Goal: Information Seeking & Learning: Find specific fact

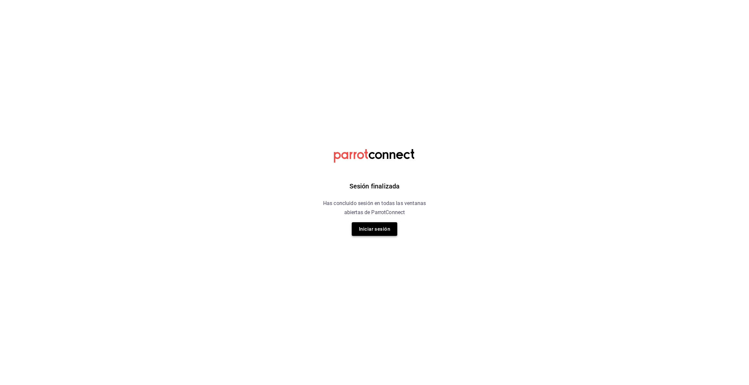
click at [383, 225] on button "Iniciar sesión" at bounding box center [375, 229] width 46 height 14
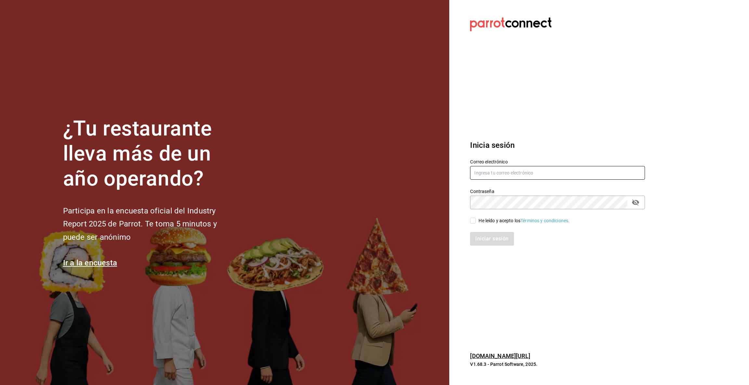
click at [490, 175] on input "text" at bounding box center [557, 173] width 175 height 14
type input "[EMAIL_ADDRESS][DOMAIN_NAME]"
click at [476, 221] on input "He leído y acepto los Términos y condiciones." at bounding box center [473, 221] width 6 height 6
checkbox input "true"
click at [481, 240] on button "Iniciar sesión" at bounding box center [492, 239] width 44 height 14
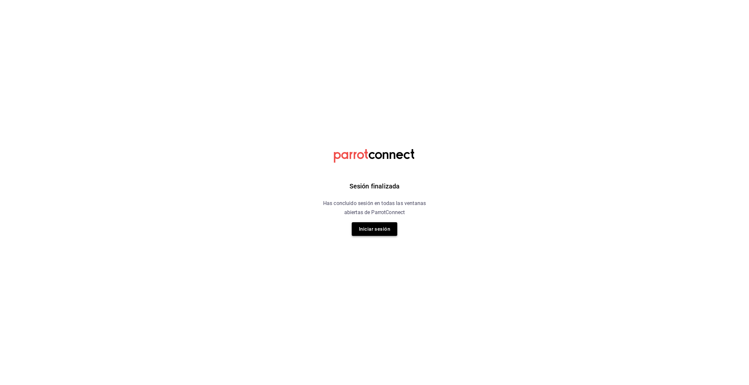
click at [368, 232] on button "Iniciar sesión" at bounding box center [375, 229] width 46 height 14
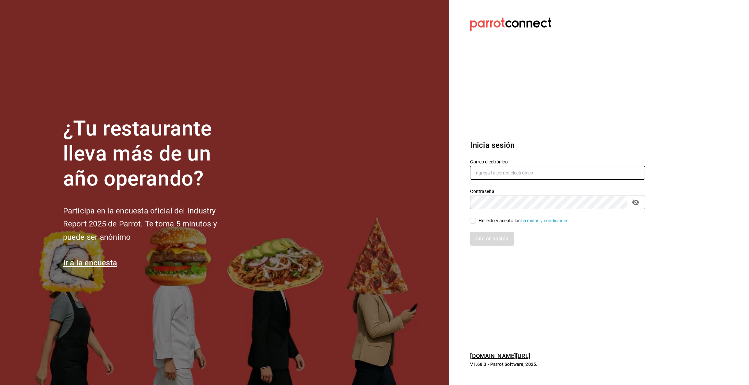
click at [494, 176] on input "text" at bounding box center [557, 173] width 175 height 14
type input "multiuser@pickup.com"
click at [473, 221] on input "He leído y acepto los Términos y condiciones." at bounding box center [473, 221] width 6 height 6
checkbox input "true"
click at [485, 238] on button "Iniciar sesión" at bounding box center [492, 239] width 44 height 14
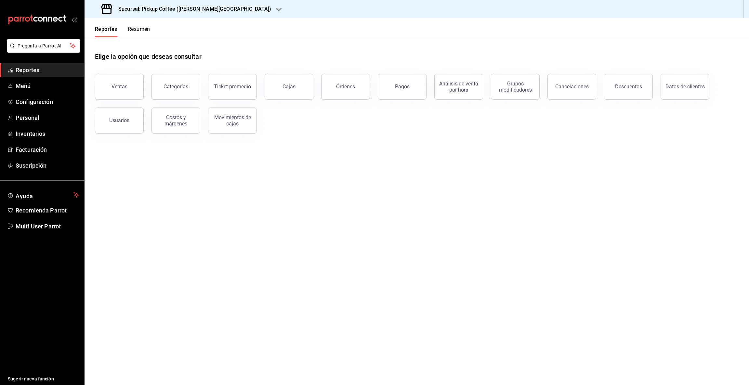
click at [276, 7] on icon "button" at bounding box center [278, 9] width 5 height 5
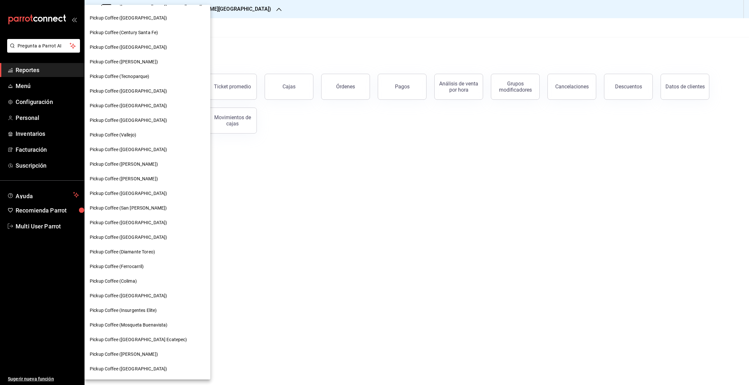
scroll to position [186, 0]
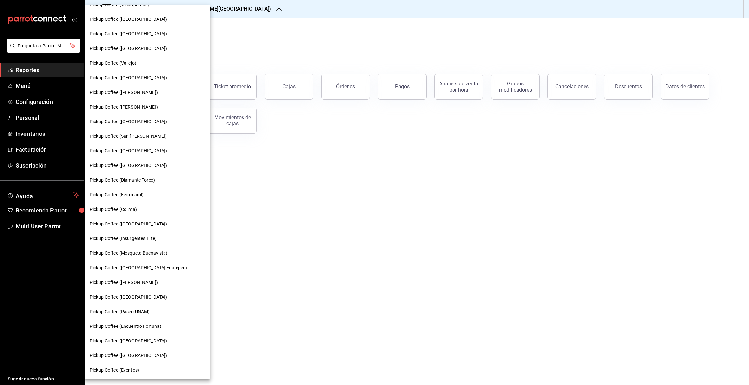
click at [118, 294] on span "Pickup Coffee (Palmas Norte)" at bounding box center [128, 297] width 77 height 7
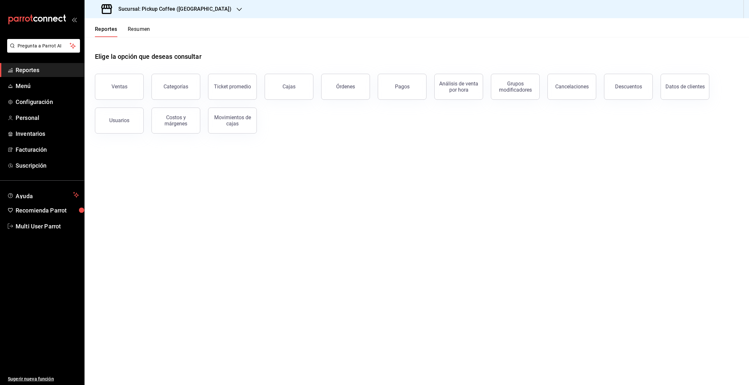
click at [139, 31] on button "Resumen" at bounding box center [139, 31] width 22 height 11
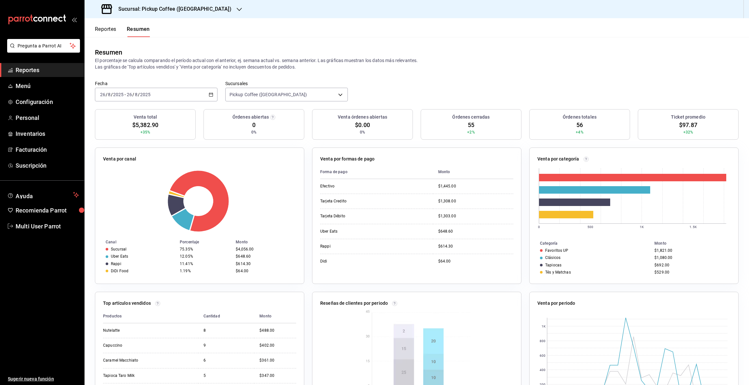
click at [106, 29] on button "Reportes" at bounding box center [105, 31] width 21 height 11
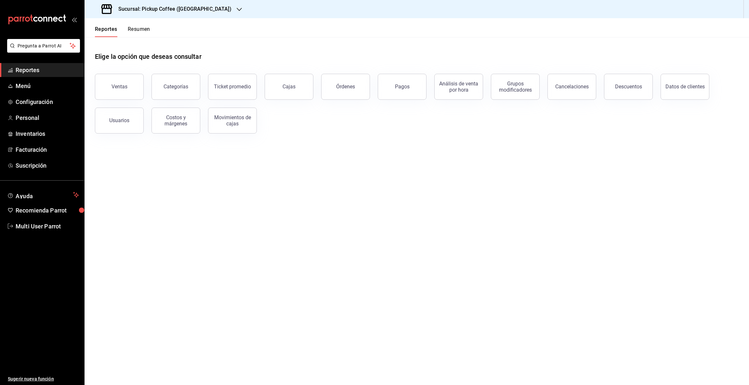
click at [118, 89] on div "Ventas" at bounding box center [120, 87] width 16 height 6
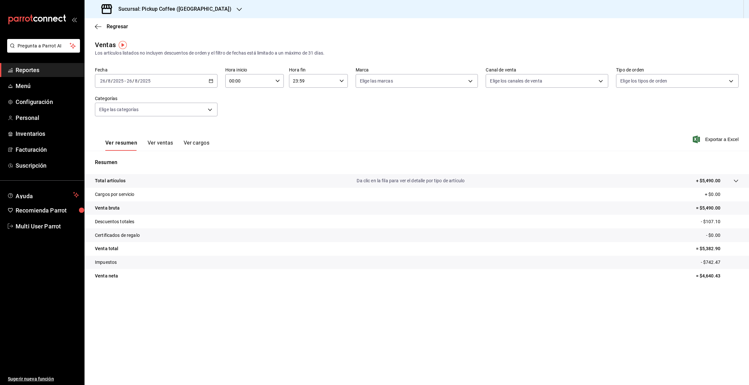
click at [211, 81] on icon "button" at bounding box center [211, 81] width 5 height 5
click at [112, 157] on span "Rango de fechas" at bounding box center [125, 159] width 50 height 7
click at [220, 124] on button "1" at bounding box center [215, 124] width 11 height 12
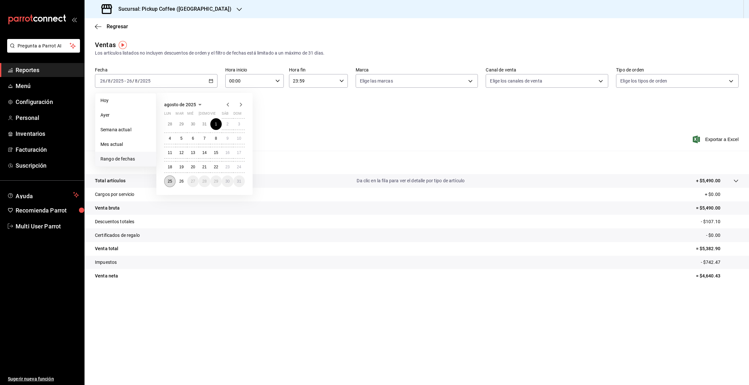
click at [172, 180] on button "25" at bounding box center [169, 182] width 11 height 12
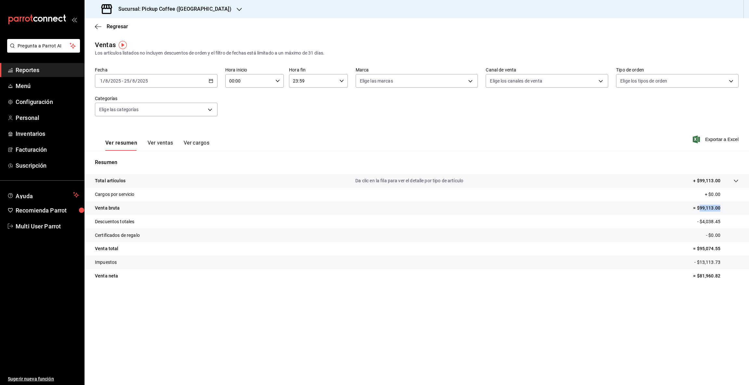
drag, startPoint x: 700, startPoint y: 206, endPoint x: 737, endPoint y: 211, distance: 37.5
click at [737, 211] on p "= $99,113.00" at bounding box center [716, 208] width 46 height 7
copy p "99,113.00"
click at [237, 8] on icon "button" at bounding box center [239, 9] width 5 height 5
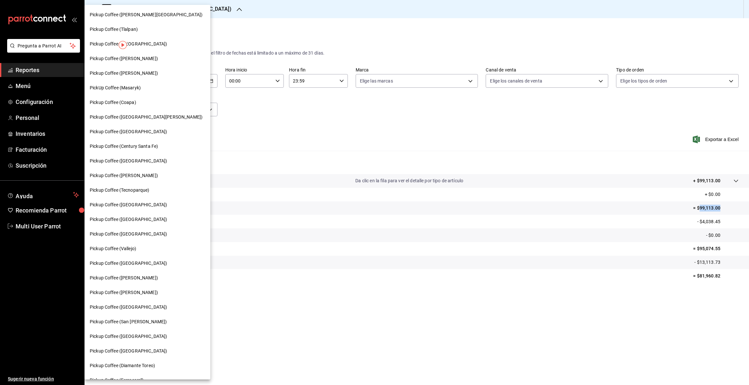
click at [132, 73] on span "Pickup Coffee ([PERSON_NAME])" at bounding box center [124, 73] width 68 height 7
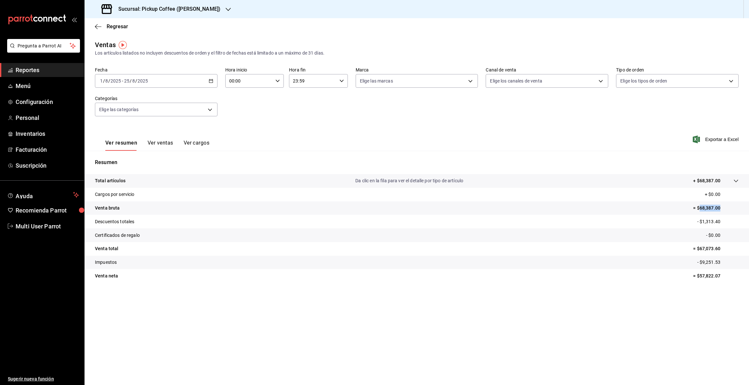
drag, startPoint x: 699, startPoint y: 206, endPoint x: 730, endPoint y: 210, distance: 30.9
click at [730, 210] on p "= $68,387.00" at bounding box center [716, 208] width 46 height 7
copy p "68,387.00"
click at [226, 8] on icon "button" at bounding box center [228, 9] width 5 height 5
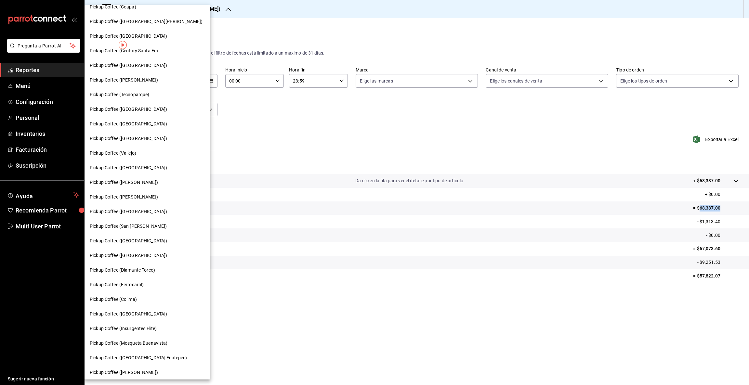
scroll to position [88, 0]
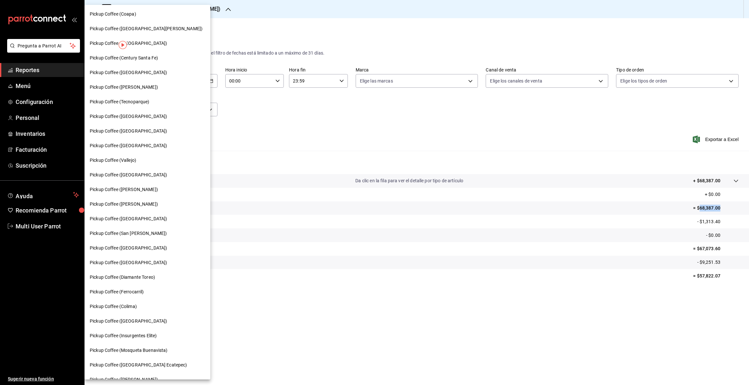
click at [129, 99] on span "Pickup Coffee (Tecnoparque)" at bounding box center [120, 102] width 60 height 7
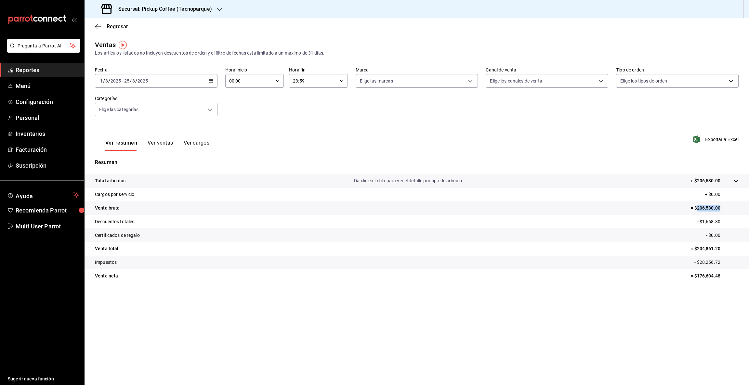
drag, startPoint x: 697, startPoint y: 207, endPoint x: 735, endPoint y: 213, distance: 38.2
click at [735, 213] on tr "Venta bruta = $206,530.00" at bounding box center [417, 209] width 665 height 14
copy p "206,530.00"
click at [218, 8] on icon "button" at bounding box center [219, 9] width 5 height 5
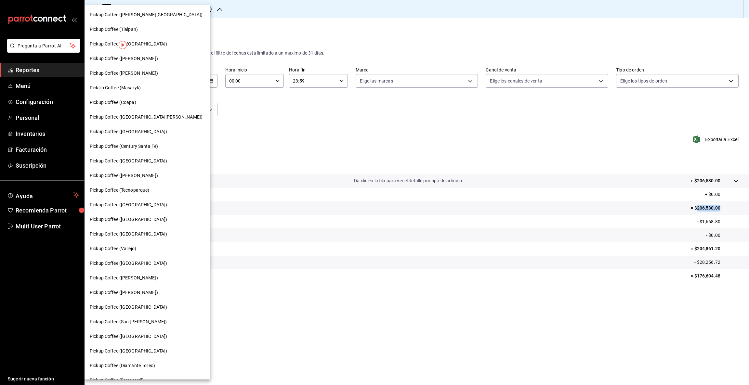
click at [129, 29] on span "Pickup Coffee (Tlalpan)" at bounding box center [114, 29] width 48 height 7
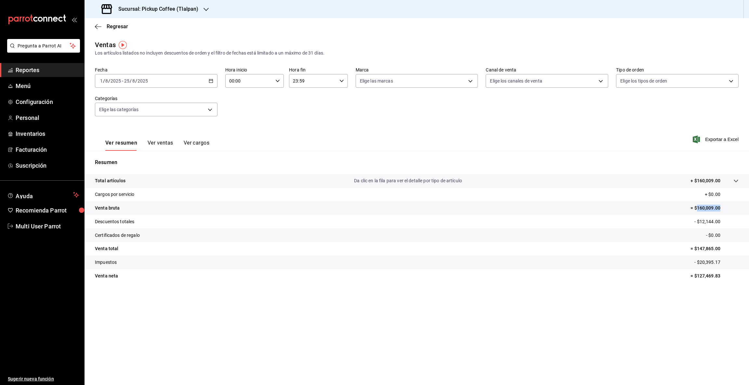
drag, startPoint x: 698, startPoint y: 208, endPoint x: 749, endPoint y: 204, distance: 51.2
click at [749, 204] on tr "Venta bruta = $160,009.00" at bounding box center [417, 209] width 665 height 14
copy p "160,009.00"
click at [204, 7] on icon "button" at bounding box center [206, 9] width 5 height 5
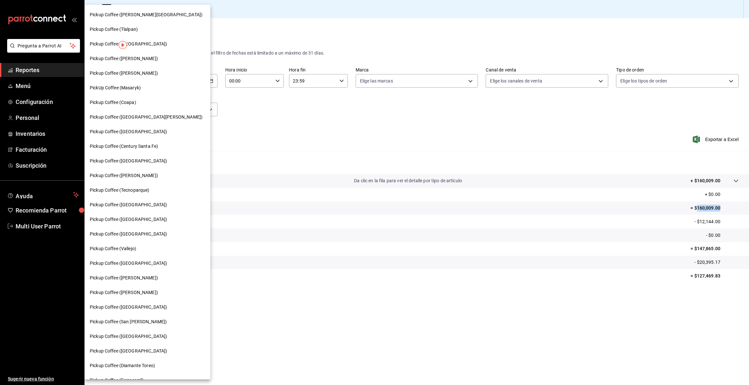
click at [140, 42] on span "Pickup Coffee ([GEOGRAPHIC_DATA])" at bounding box center [128, 44] width 77 height 7
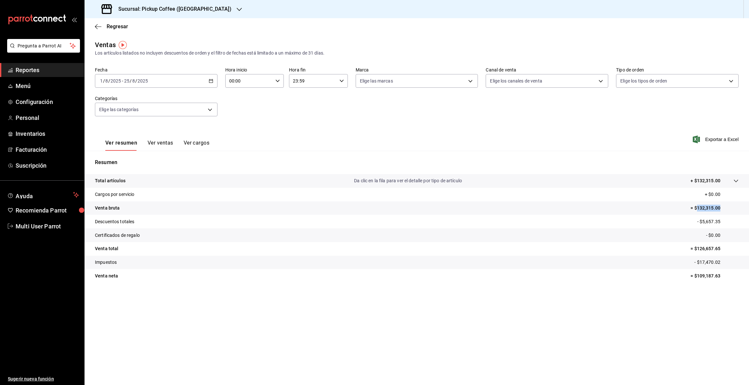
drag, startPoint x: 697, startPoint y: 206, endPoint x: 738, endPoint y: 208, distance: 41.0
click at [738, 208] on p "= $132,315.00" at bounding box center [715, 208] width 48 height 7
copy p "132,315.00"
click at [237, 8] on icon "button" at bounding box center [239, 9] width 5 height 5
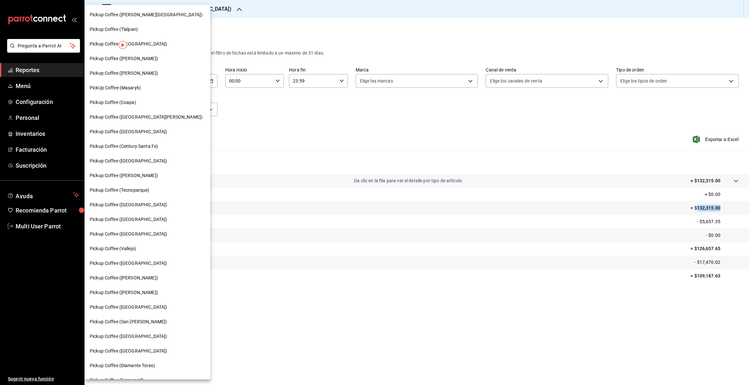
click at [132, 87] on span "PickUp Coffee (Masaryk)" at bounding box center [115, 88] width 51 height 7
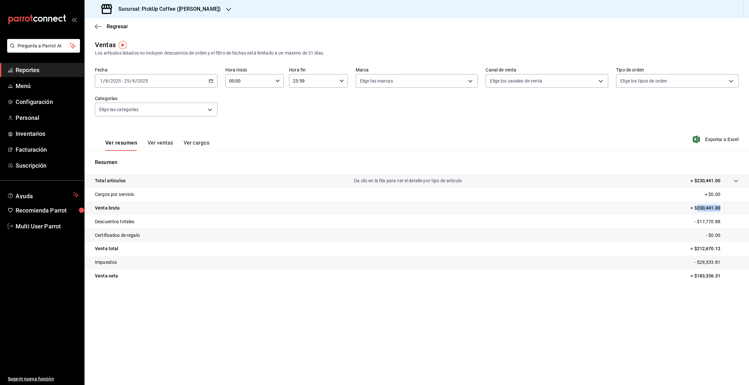
drag, startPoint x: 698, startPoint y: 207, endPoint x: 732, endPoint y: 208, distance: 34.5
click at [732, 208] on p "= $230,441.00" at bounding box center [715, 208] width 48 height 7
copy p "230,441.00"
click at [211, 8] on div "Sucursal: PickUp Coffee ([PERSON_NAME])" at bounding box center [162, 9] width 144 height 18
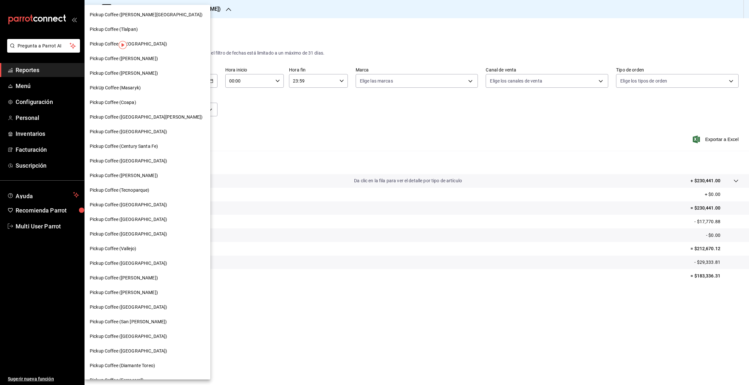
click at [154, 16] on div "Pickup Coffee ([PERSON_NAME][GEOGRAPHIC_DATA])" at bounding box center [147, 14] width 115 height 7
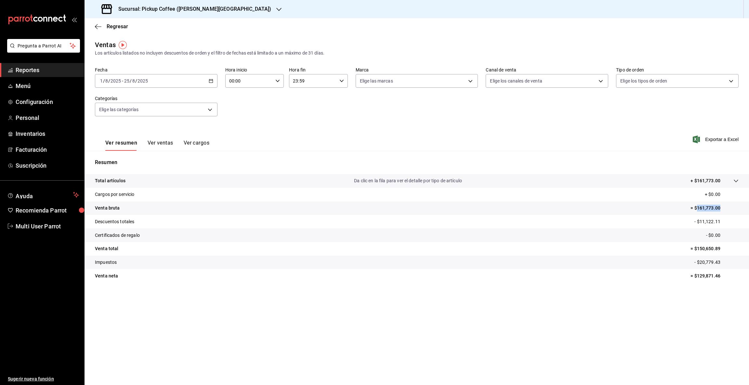
drag, startPoint x: 696, startPoint y: 208, endPoint x: 749, endPoint y: 204, distance: 52.5
click at [749, 204] on tr "Venta bruta = $161,773.00" at bounding box center [417, 209] width 665 height 14
copy p "161,773.00"
click at [276, 9] on icon "button" at bounding box center [278, 9] width 5 height 5
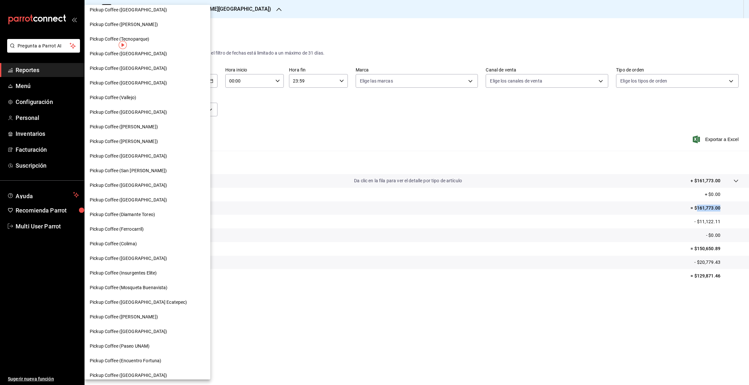
scroll to position [150, 0]
click at [128, 98] on span "Pickup Coffee (Vallejo)" at bounding box center [113, 99] width 47 height 7
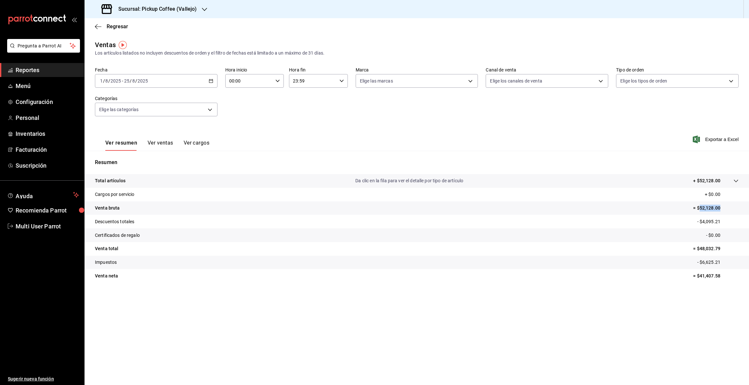
drag, startPoint x: 700, startPoint y: 207, endPoint x: 749, endPoint y: 210, distance: 48.9
click at [749, 210] on tr "Venta bruta = $52,128.00" at bounding box center [417, 209] width 665 height 14
copy p "52,128.00"
click at [205, 9] on icon "button" at bounding box center [204, 9] width 5 height 5
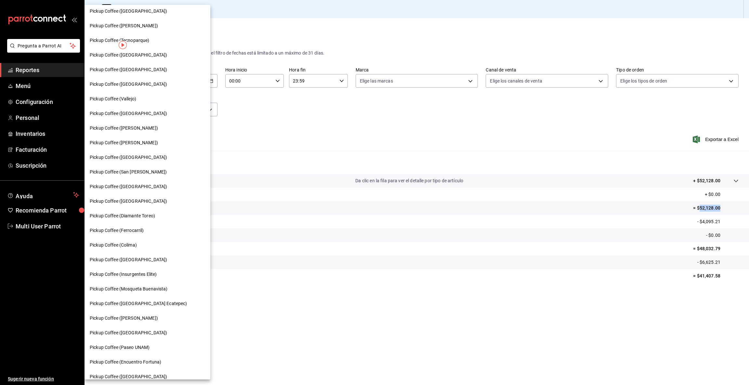
scroll to position [151, 0]
click at [158, 317] on span "Pickup Coffee ([PERSON_NAME])" at bounding box center [124, 318] width 68 height 7
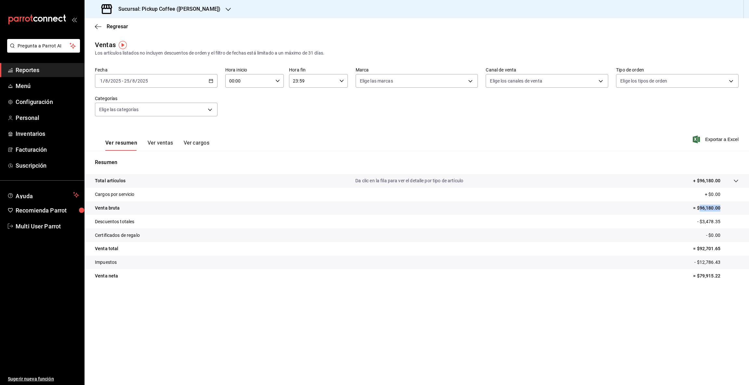
drag, startPoint x: 699, startPoint y: 207, endPoint x: 743, endPoint y: 207, distance: 44.2
click at [743, 207] on tr "Venta bruta = $96,180.00" at bounding box center [417, 209] width 665 height 14
copy p "96,180.00"
click at [231, 8] on icon "button" at bounding box center [228, 9] width 5 height 5
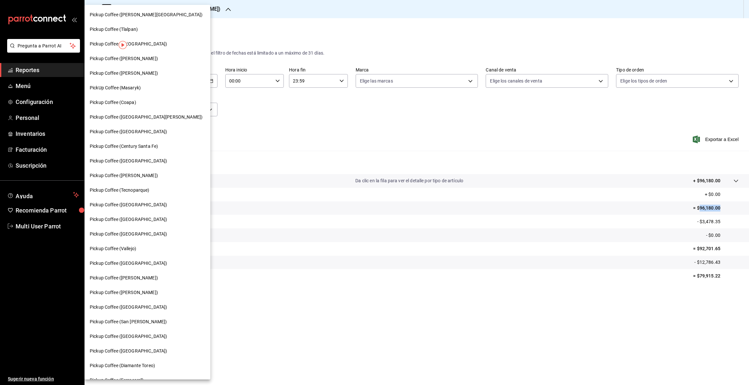
click at [146, 292] on span "Pickup Coffee ([PERSON_NAME])" at bounding box center [124, 292] width 68 height 7
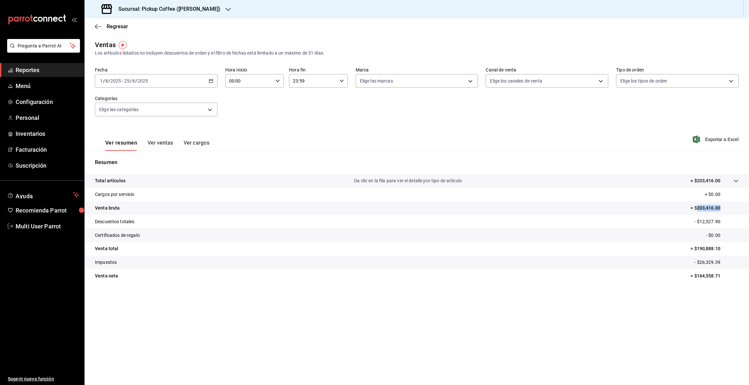
drag, startPoint x: 696, startPoint y: 206, endPoint x: 748, endPoint y: 212, distance: 52.1
click at [748, 212] on tr "Venta bruta = $203,416.00" at bounding box center [417, 209] width 665 height 14
copy p "203,416.00"
click at [226, 9] on icon "button" at bounding box center [228, 9] width 5 height 5
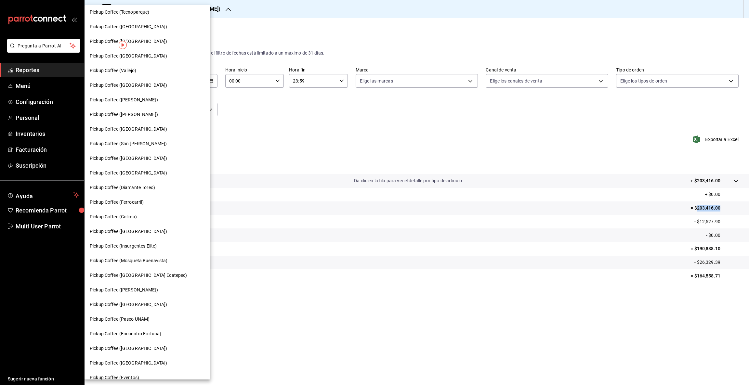
scroll to position [186, 0]
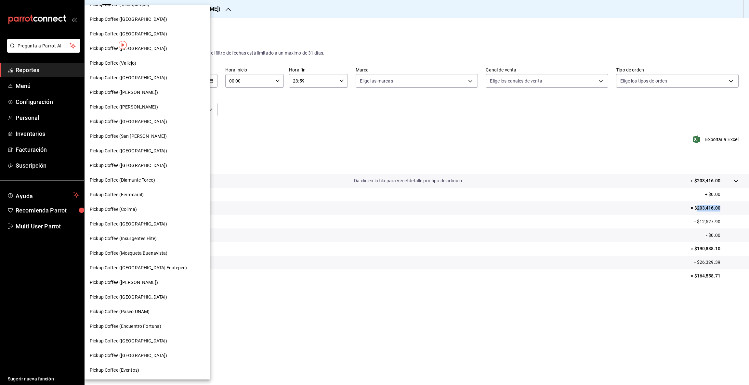
click at [144, 314] on span "Pickup Coffee (Paseo UNAM)" at bounding box center [120, 312] width 60 height 7
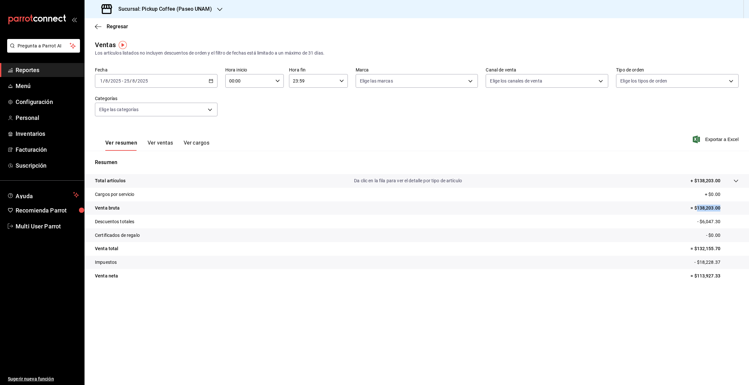
drag, startPoint x: 698, startPoint y: 205, endPoint x: 746, endPoint y: 209, distance: 48.7
click at [746, 209] on tr "Venta bruta = $138,203.00" at bounding box center [417, 209] width 665 height 14
click at [218, 9] on icon "button" at bounding box center [219, 9] width 5 height 3
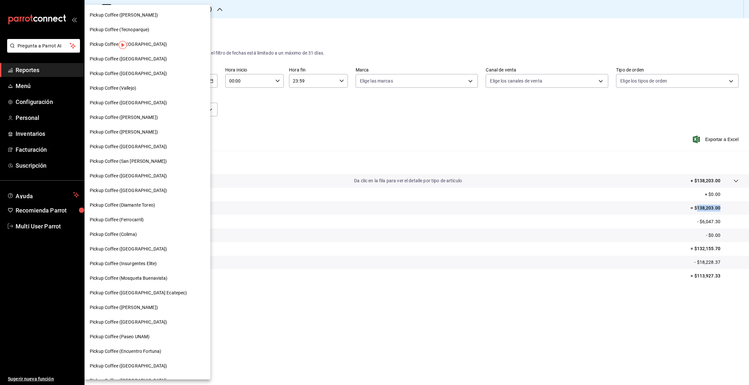
scroll to position [186, 0]
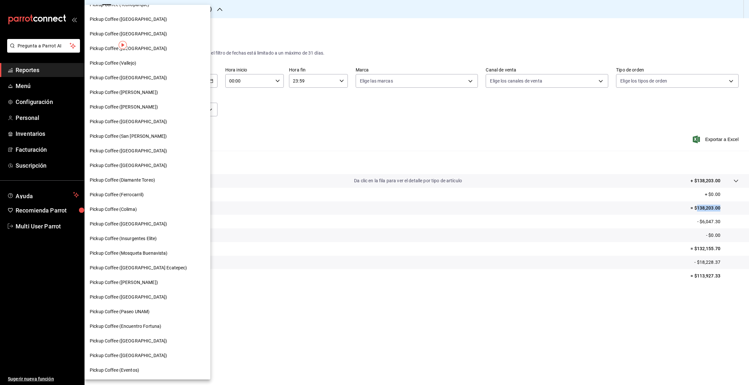
click at [117, 355] on span "Pickup Coffee ([GEOGRAPHIC_DATA])" at bounding box center [128, 356] width 77 height 7
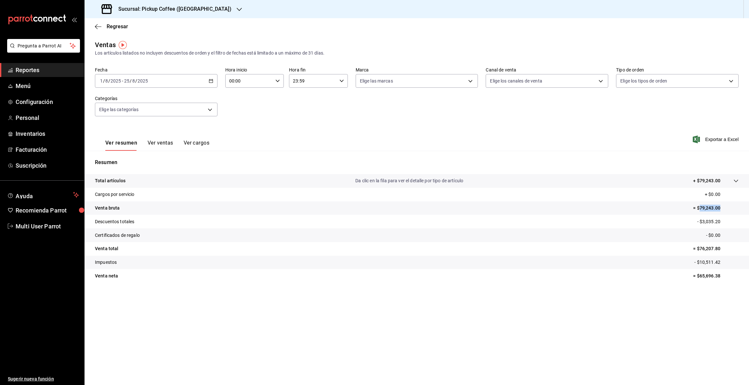
drag, startPoint x: 701, startPoint y: 206, endPoint x: 729, endPoint y: 211, distance: 28.6
click at [729, 211] on p "= $79,243.00" at bounding box center [716, 208] width 46 height 7
click at [237, 9] on icon "button" at bounding box center [239, 9] width 5 height 3
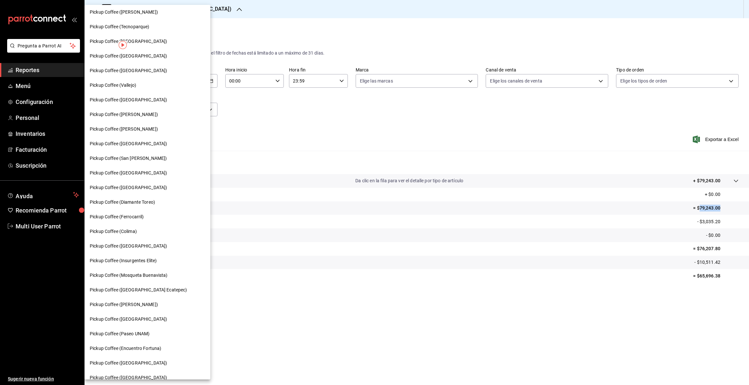
scroll to position [164, 0]
click at [130, 244] on span "Pickup Coffee ([GEOGRAPHIC_DATA])" at bounding box center [128, 245] width 77 height 7
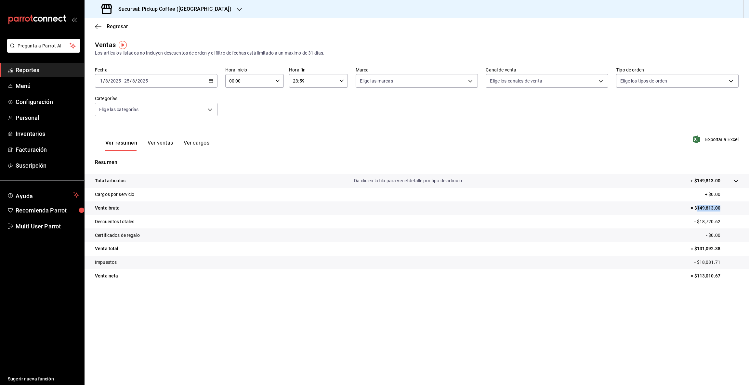
drag, startPoint x: 697, startPoint y: 208, endPoint x: 732, endPoint y: 206, distance: 34.9
click at [732, 206] on p "= $149,813.00" at bounding box center [715, 208] width 48 height 7
click at [237, 8] on icon "button" at bounding box center [239, 9] width 5 height 5
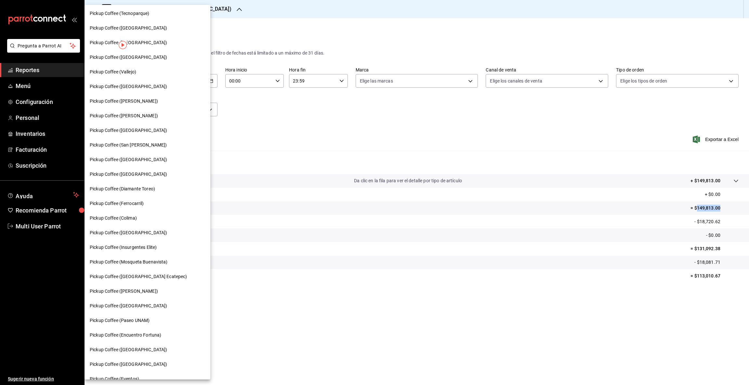
scroll to position [186, 0]
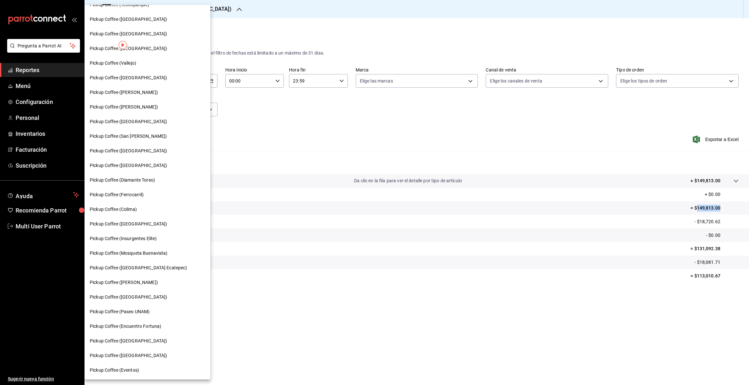
click at [124, 338] on span "Pickup Coffee ([GEOGRAPHIC_DATA])" at bounding box center [128, 341] width 77 height 7
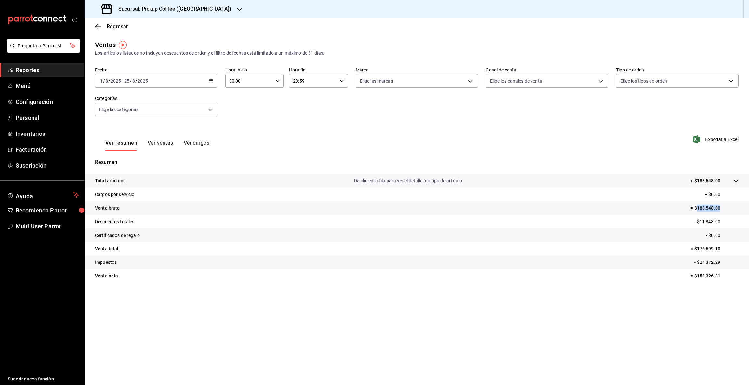
drag, startPoint x: 698, startPoint y: 207, endPoint x: 722, endPoint y: 207, distance: 23.7
click at [722, 207] on p "= $188,548.00" at bounding box center [715, 208] width 48 height 7
click at [237, 8] on icon "button" at bounding box center [239, 9] width 5 height 5
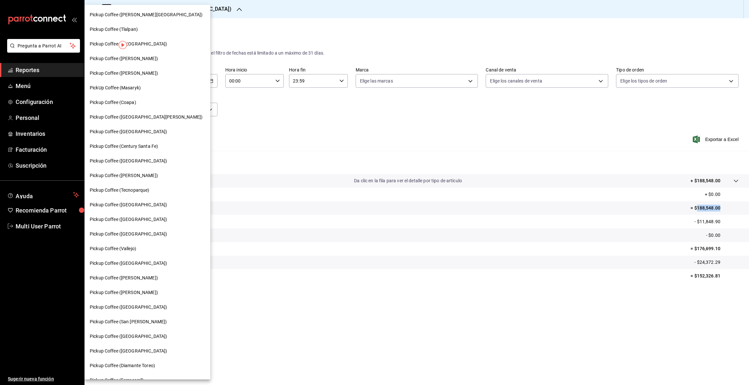
click at [138, 130] on div "Pickup Coffee ([GEOGRAPHIC_DATA])" at bounding box center [147, 131] width 115 height 7
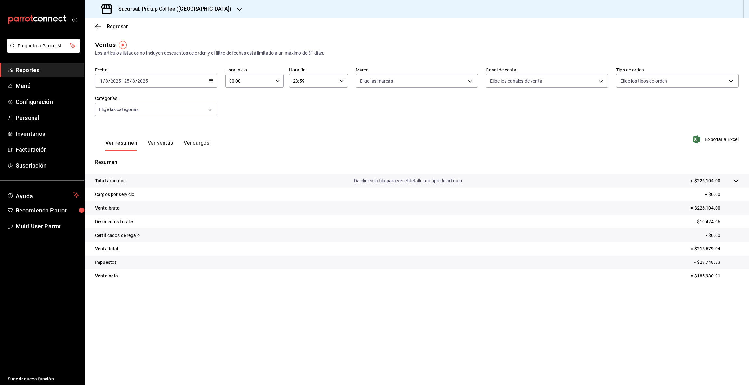
click at [698, 204] on tr "Venta bruta = $226,104.00" at bounding box center [417, 209] width 665 height 14
drag, startPoint x: 698, startPoint y: 207, endPoint x: 749, endPoint y: 209, distance: 50.8
click at [749, 209] on tr "Venta bruta = $226,104.00" at bounding box center [417, 209] width 665 height 14
click at [237, 7] on icon "button" at bounding box center [239, 9] width 5 height 5
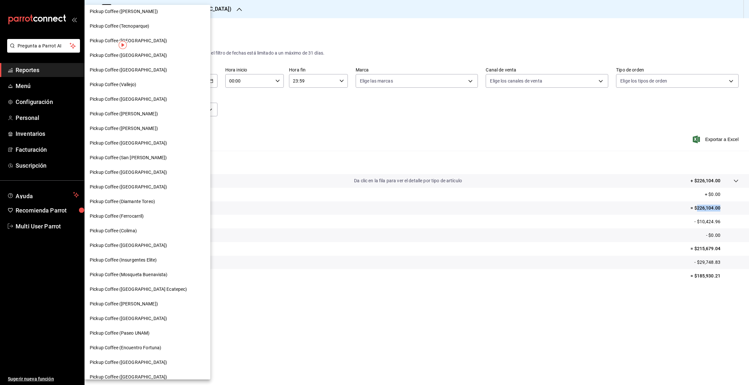
scroll to position [186, 0]
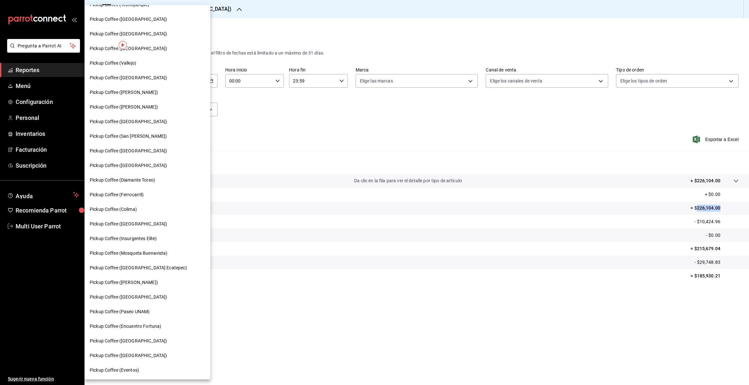
click at [124, 195] on span "Pickup Coffee (Ferrocarril)" at bounding box center [117, 195] width 54 height 7
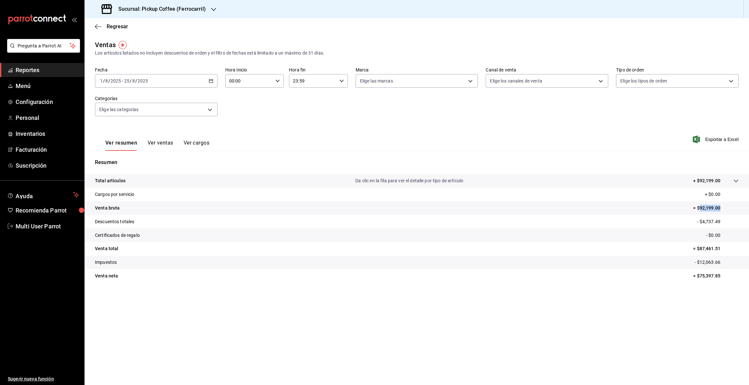
drag, startPoint x: 700, startPoint y: 207, endPoint x: 731, endPoint y: 207, distance: 31.2
click at [731, 207] on p "= $92,199.00" at bounding box center [716, 208] width 46 height 7
click at [211, 109] on body "Pregunta a Parrot AI Reportes Menú Configuración Personal Inventarios Facturaci…" at bounding box center [374, 192] width 749 height 385
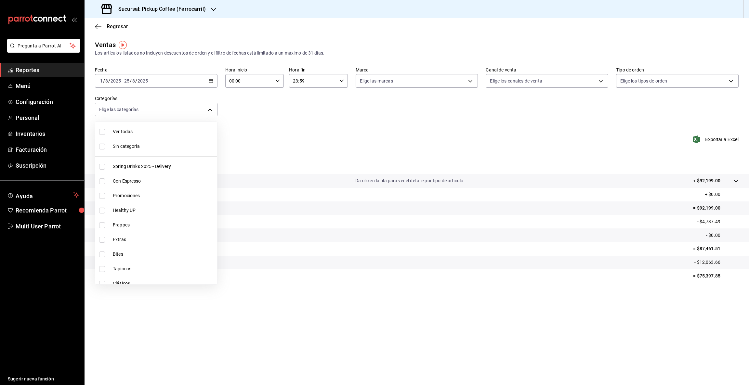
click at [268, 113] on div at bounding box center [374, 192] width 749 height 385
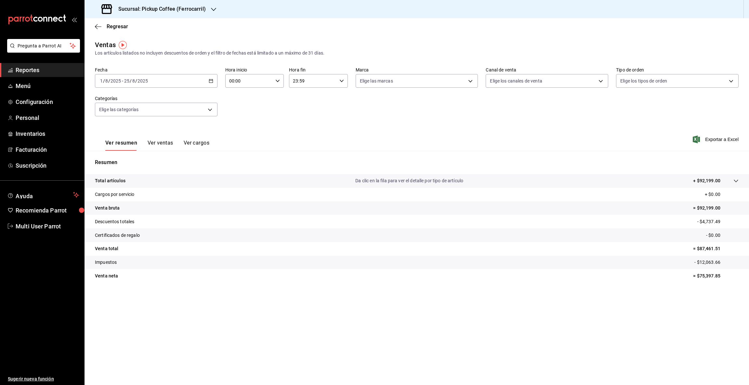
click at [212, 4] on div "Sucursal: Pickup Coffee (Ferrocarril)" at bounding box center [154, 9] width 129 height 18
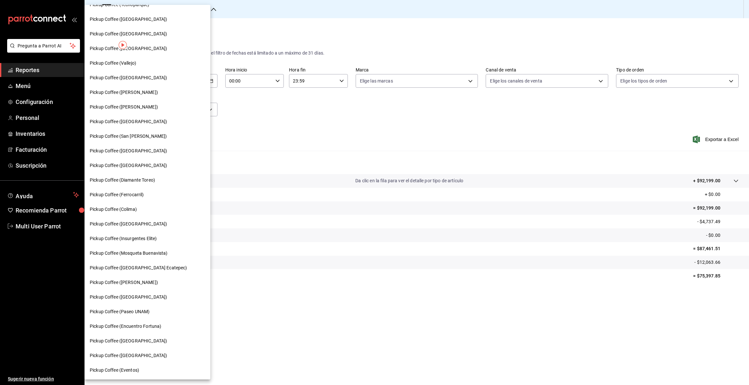
scroll to position [72, 0]
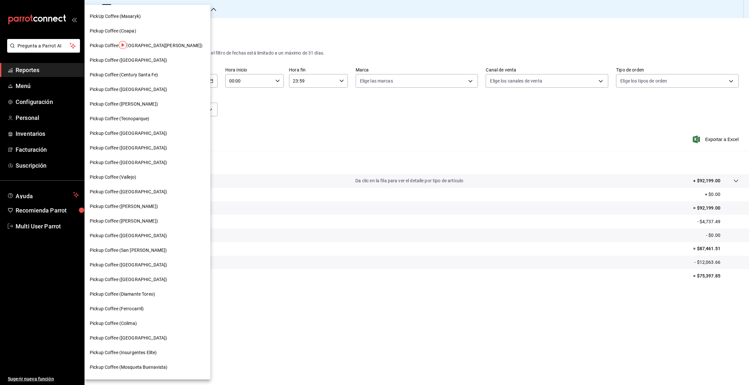
click at [131, 145] on span "Pickup Coffee ([GEOGRAPHIC_DATA])" at bounding box center [128, 148] width 77 height 7
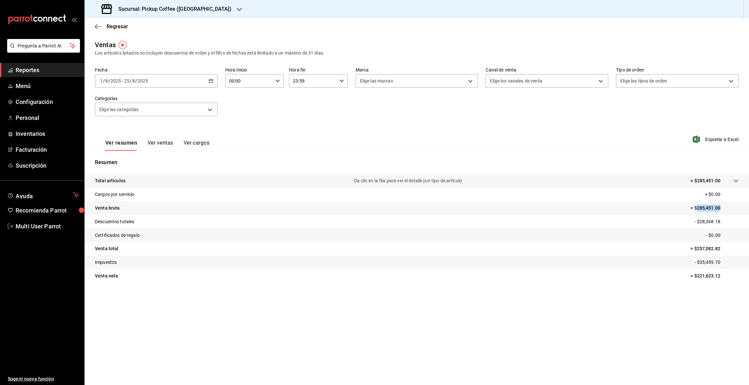
drag, startPoint x: 697, startPoint y: 207, endPoint x: 748, endPoint y: 208, distance: 51.1
click at [748, 208] on tr "Venta bruta = $285,451.00" at bounding box center [417, 209] width 665 height 14
click at [237, 7] on icon "button" at bounding box center [239, 9] width 5 height 5
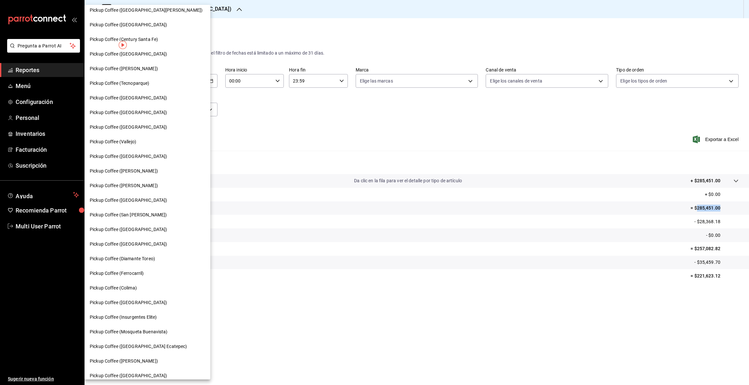
scroll to position [108, 0]
click at [123, 171] on span "Pickup Coffee ([PERSON_NAME])" at bounding box center [124, 170] width 68 height 7
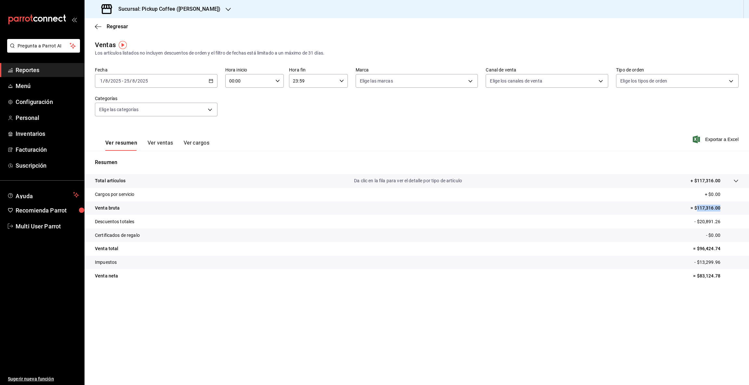
drag, startPoint x: 698, startPoint y: 205, endPoint x: 746, endPoint y: 207, distance: 47.9
click at [746, 207] on tr "Venta bruta = $117,316.00" at bounding box center [417, 209] width 665 height 14
click at [226, 11] on icon "button" at bounding box center [228, 9] width 5 height 5
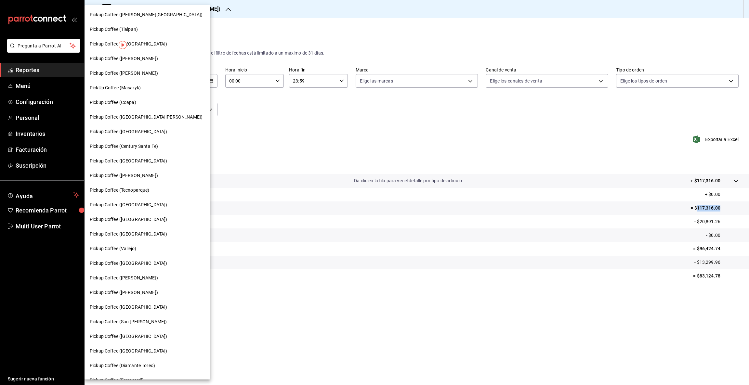
click at [129, 60] on span "Pickup Coffee ([PERSON_NAME])" at bounding box center [124, 58] width 68 height 7
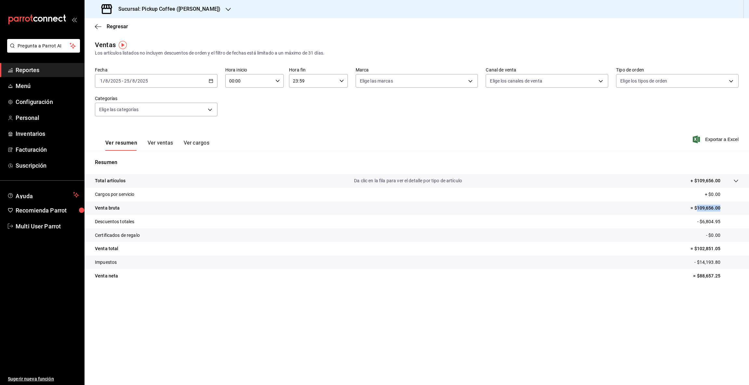
drag, startPoint x: 696, startPoint y: 207, endPoint x: 722, endPoint y: 204, distance: 26.1
click at [722, 204] on tr "Venta bruta = $109,656.00" at bounding box center [417, 209] width 665 height 14
click at [226, 8] on icon "button" at bounding box center [228, 9] width 5 height 3
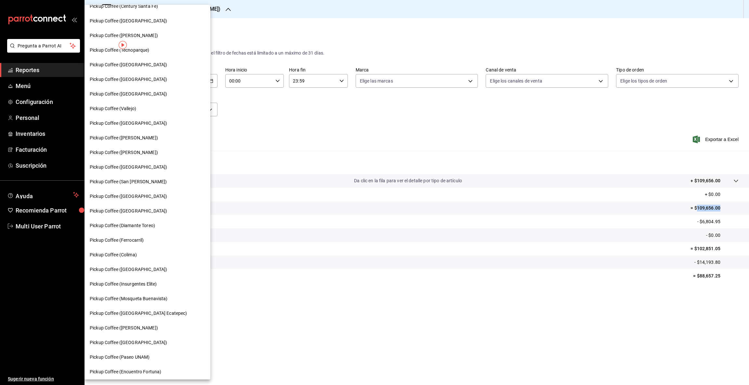
scroll to position [146, 0]
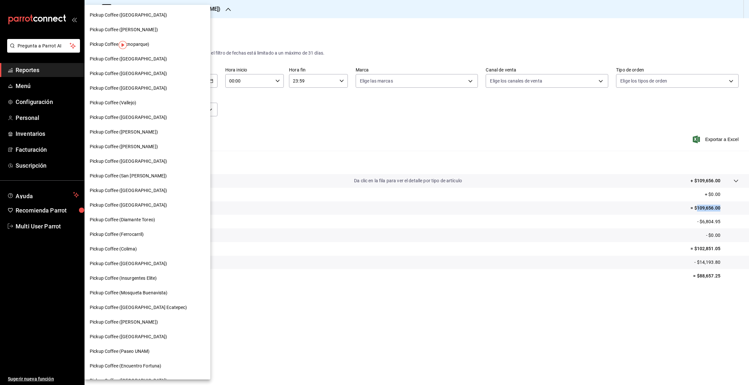
click at [145, 308] on span "Pickup Coffee ([GEOGRAPHIC_DATA] Ecatepec)" at bounding box center [139, 307] width 98 height 7
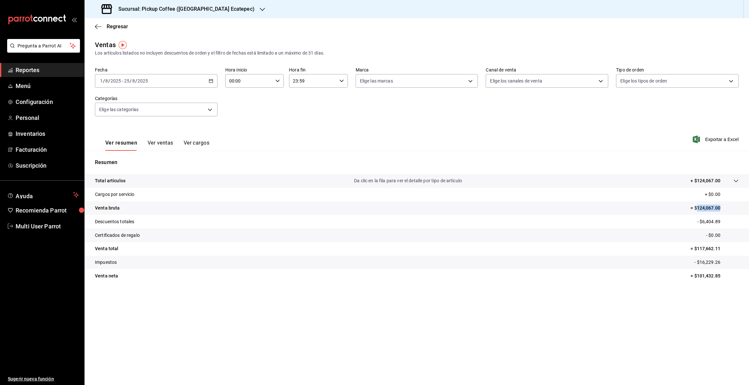
drag, startPoint x: 698, startPoint y: 208, endPoint x: 749, endPoint y: 207, distance: 50.8
click at [749, 207] on tr "Venta bruta = $124,067.00" at bounding box center [417, 209] width 665 height 14
click at [260, 7] on icon "button" at bounding box center [262, 9] width 5 height 5
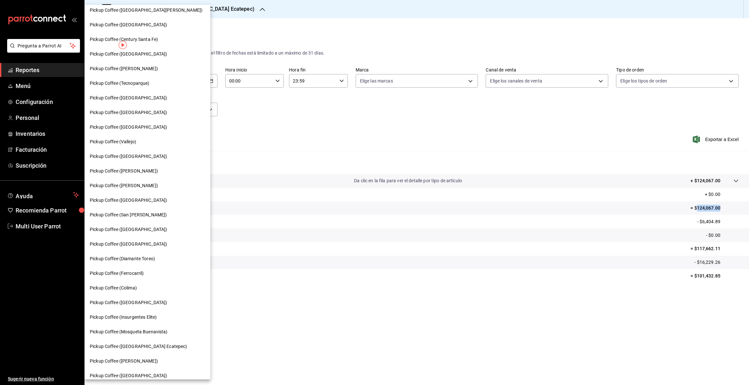
scroll to position [108, 0]
click at [136, 243] on span "Pickup Coffee ([GEOGRAPHIC_DATA])" at bounding box center [128, 243] width 77 height 7
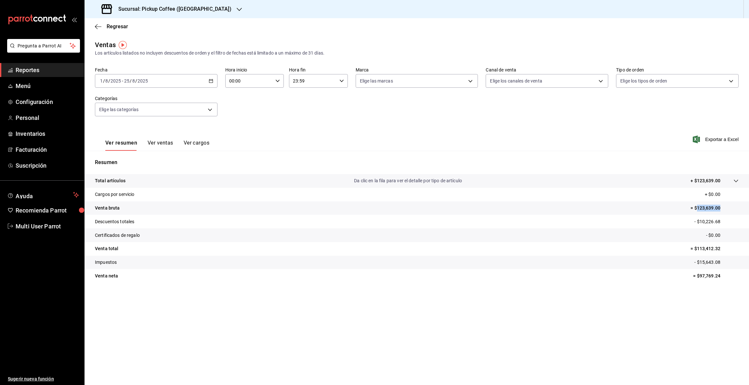
drag, startPoint x: 698, startPoint y: 205, endPoint x: 732, endPoint y: 210, distance: 34.5
click at [732, 210] on p "= $123,639.00" at bounding box center [715, 208] width 48 height 7
click at [237, 10] on icon "button" at bounding box center [239, 9] width 5 height 5
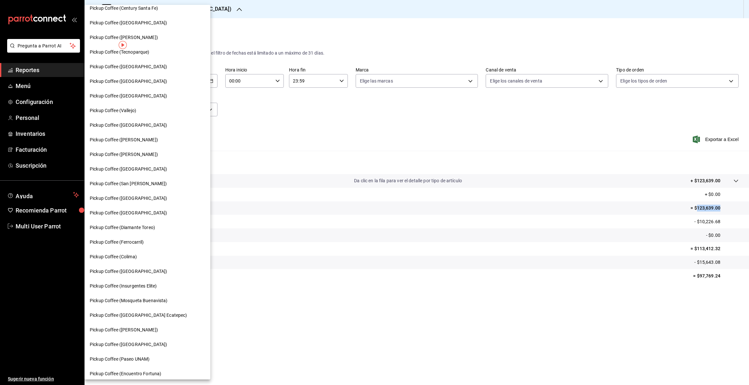
scroll to position [147, 0]
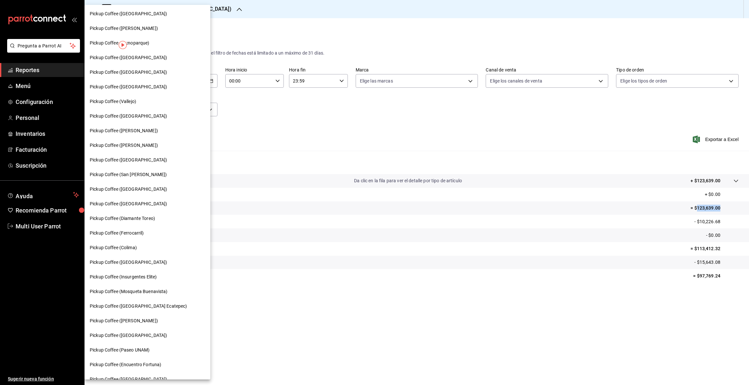
click at [120, 249] on span "Pickup Coffee (Colima)" at bounding box center [113, 248] width 47 height 7
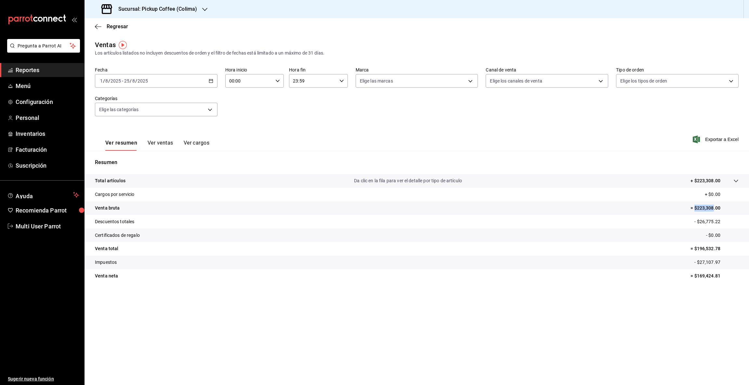
drag, startPoint x: 696, startPoint y: 207, endPoint x: 713, endPoint y: 209, distance: 17.7
click at [713, 209] on p "= $223,308.00" at bounding box center [715, 208] width 48 height 7
click at [702, 209] on p "= $223,308.00" at bounding box center [715, 208] width 48 height 7
drag, startPoint x: 698, startPoint y: 205, endPoint x: 749, endPoint y: 208, distance: 51.1
click at [749, 208] on tr "Venta bruta = $223,308.00" at bounding box center [417, 209] width 665 height 14
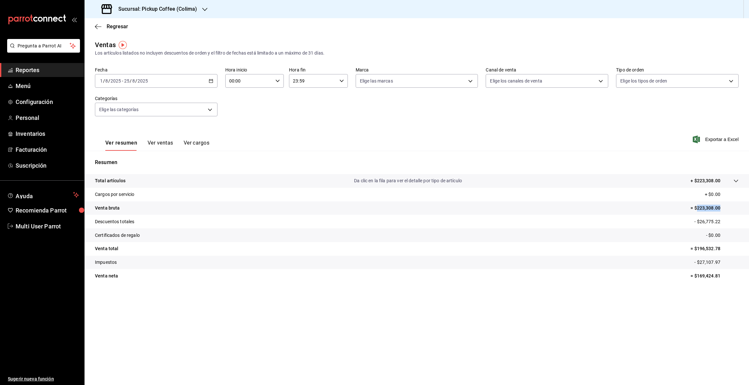
click at [206, 10] on icon "button" at bounding box center [204, 9] width 5 height 5
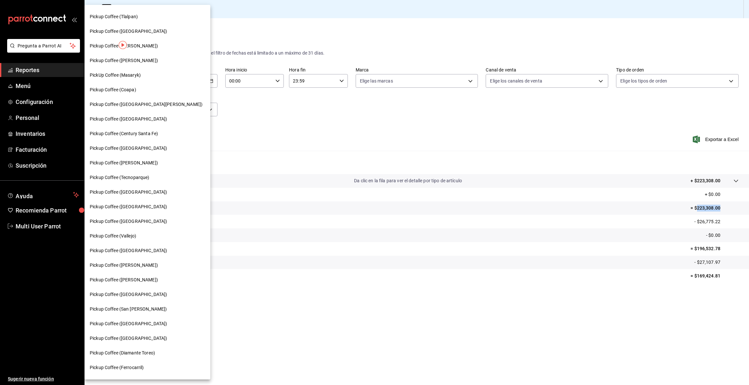
scroll to position [12, 0]
click at [163, 91] on div "Pickup Coffee (Coapa)" at bounding box center [147, 90] width 115 height 7
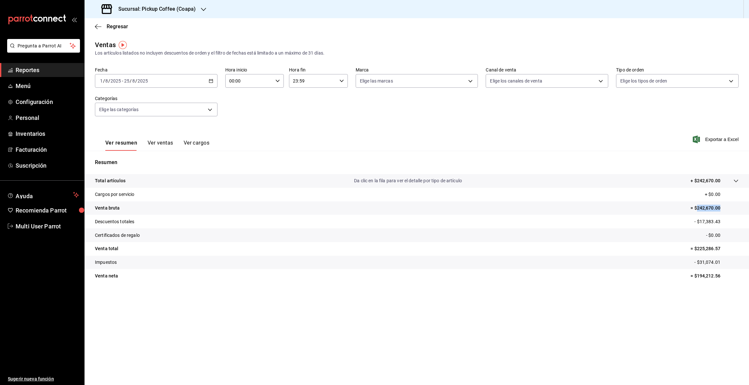
drag, startPoint x: 696, startPoint y: 206, endPoint x: 749, endPoint y: 203, distance: 52.5
click at [749, 203] on tr "Venta bruta = $242,670.00" at bounding box center [417, 209] width 665 height 14
click at [204, 10] on icon "button" at bounding box center [203, 9] width 5 height 3
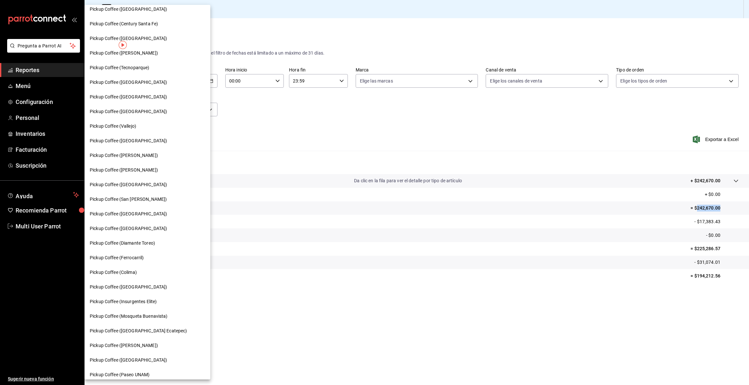
scroll to position [127, 0]
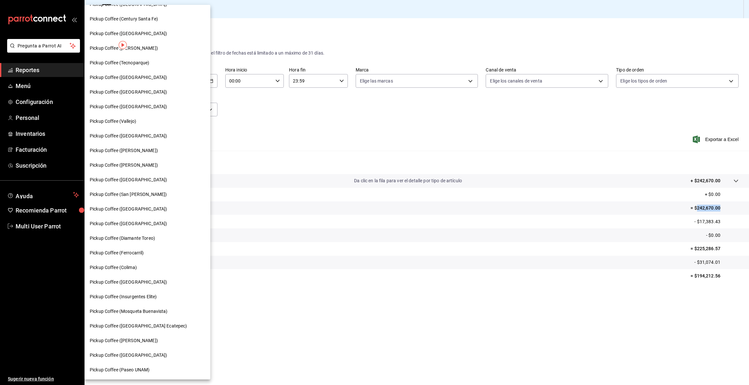
click at [154, 240] on span "Pickup Coffee (Diamante Toreo)" at bounding box center [122, 238] width 65 height 7
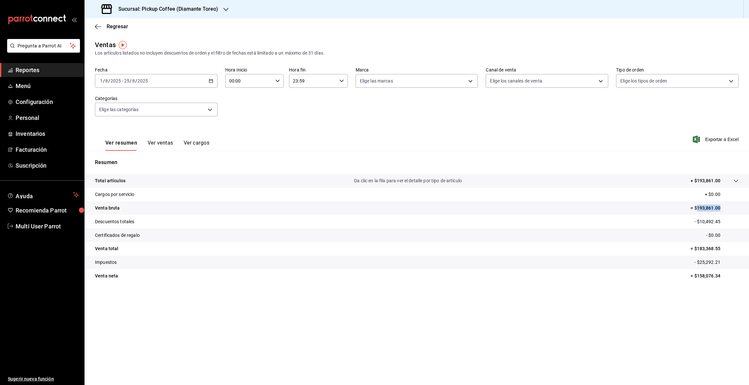
drag, startPoint x: 699, startPoint y: 207, endPoint x: 749, endPoint y: 207, distance: 49.8
click at [749, 207] on tr "Venta bruta = $193,861.00" at bounding box center [417, 209] width 665 height 14
click at [226, 9] on icon "button" at bounding box center [225, 9] width 5 height 3
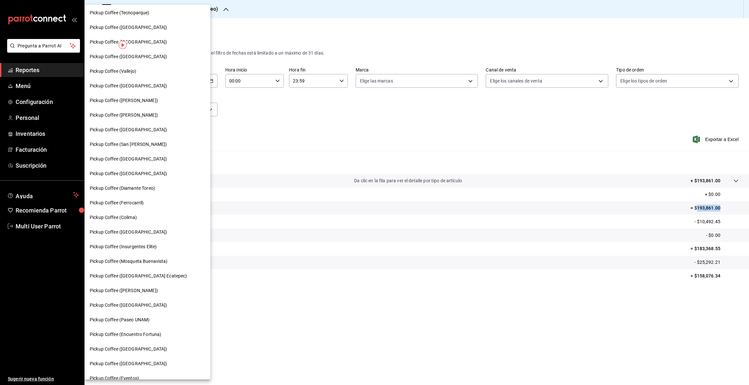
scroll to position [186, 0]
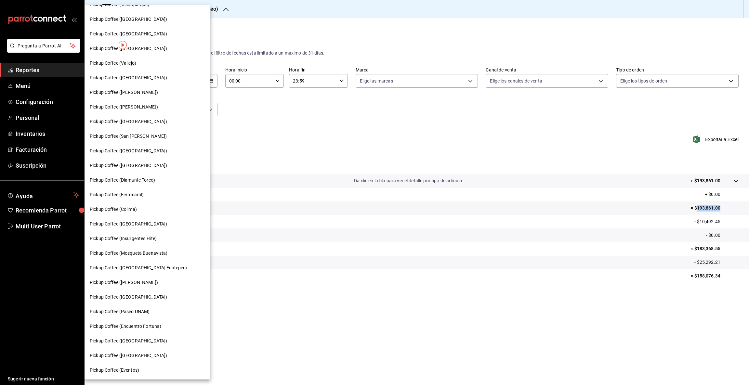
click at [141, 325] on span "Pickup Coffee (Encuentro Fortuna)" at bounding box center [126, 326] width 72 height 7
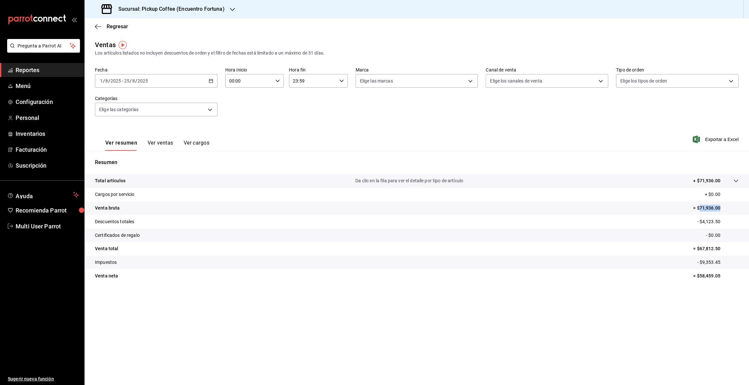
drag, startPoint x: 700, startPoint y: 209, endPoint x: 744, endPoint y: 210, distance: 44.9
click at [744, 210] on tr "Venta bruta = $71,936.00" at bounding box center [417, 209] width 665 height 14
click at [230, 8] on icon "button" at bounding box center [232, 9] width 5 height 5
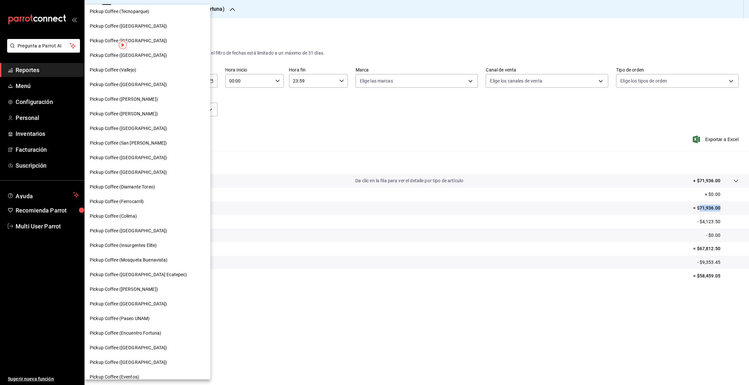
scroll to position [186, 0]
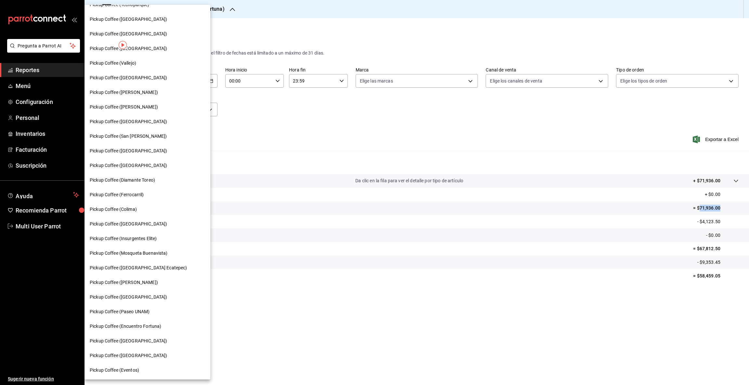
click at [145, 137] on span "Pickup Coffee (San [PERSON_NAME])" at bounding box center [128, 136] width 77 height 7
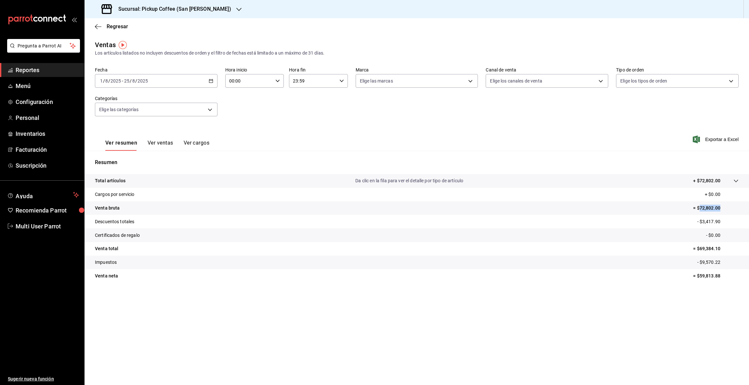
drag, startPoint x: 700, startPoint y: 207, endPoint x: 743, endPoint y: 207, distance: 42.6
click at [743, 207] on tr "Venta bruta = $72,802.00" at bounding box center [417, 209] width 665 height 14
click at [236, 7] on icon "button" at bounding box center [238, 9] width 5 height 5
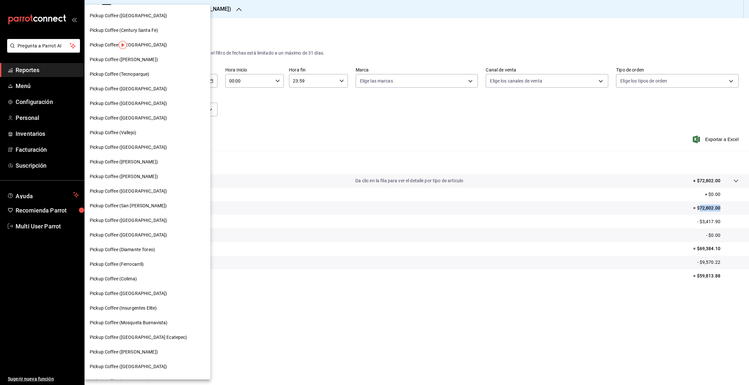
scroll to position [119, 0]
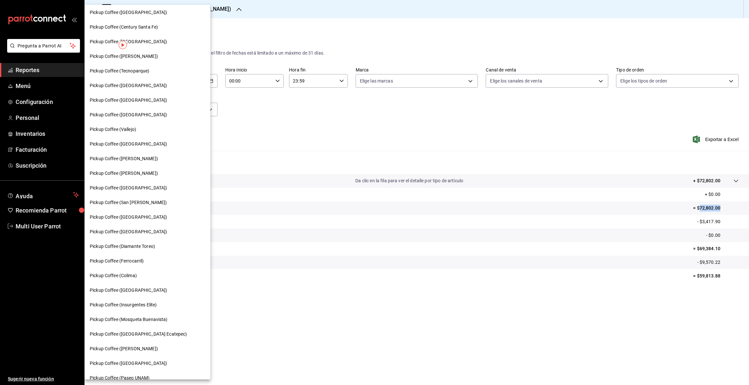
click at [141, 189] on span "Pickup Coffee ([GEOGRAPHIC_DATA])" at bounding box center [128, 188] width 77 height 7
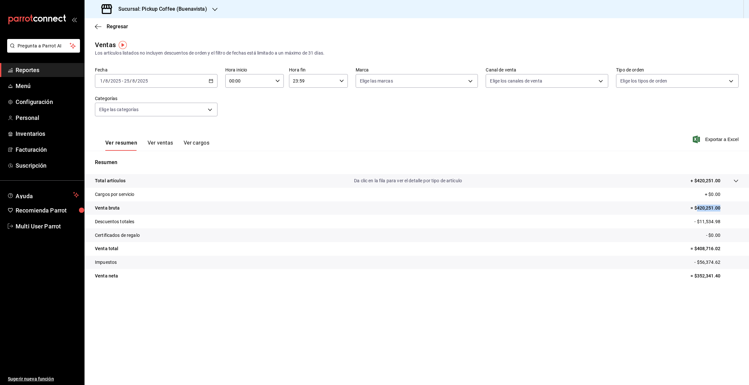
drag, startPoint x: 698, startPoint y: 207, endPoint x: 749, endPoint y: 207, distance: 51.1
click at [749, 207] on tr "Venta bruta = $420,251.00" at bounding box center [417, 209] width 665 height 14
click at [211, 8] on div "Sucursal: Pickup Coffee (Buenavista)" at bounding box center [155, 9] width 130 height 18
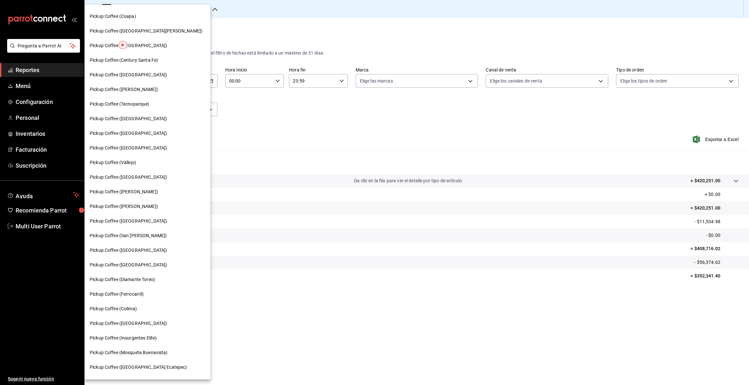
scroll to position [87, 0]
click at [122, 177] on span "Pickup Coffee ([GEOGRAPHIC_DATA])" at bounding box center [128, 176] width 77 height 7
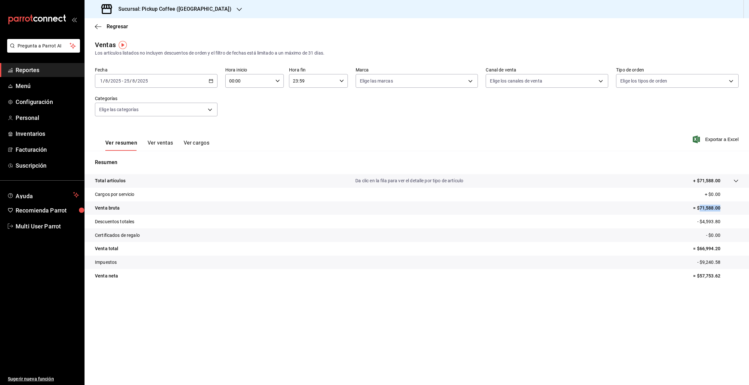
drag, startPoint x: 700, startPoint y: 206, endPoint x: 732, endPoint y: 208, distance: 32.3
click at [732, 208] on p "= $71,588.00" at bounding box center [716, 208] width 46 height 7
click at [237, 8] on icon "button" at bounding box center [239, 9] width 5 height 5
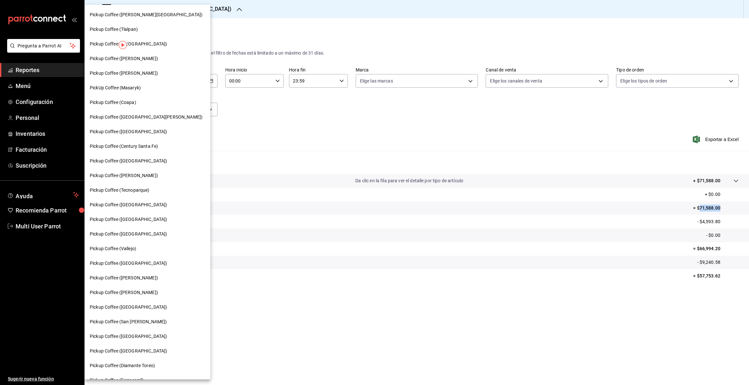
click at [140, 207] on div "Pickup Coffee ([GEOGRAPHIC_DATA])" at bounding box center [147, 205] width 115 height 7
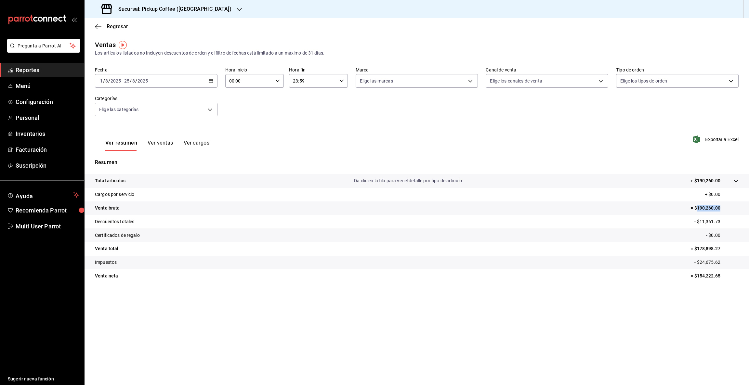
drag, startPoint x: 698, startPoint y: 207, endPoint x: 725, endPoint y: 206, distance: 27.6
click at [725, 206] on p "= $190,260.00" at bounding box center [715, 208] width 48 height 7
click at [237, 8] on icon "button" at bounding box center [239, 9] width 5 height 3
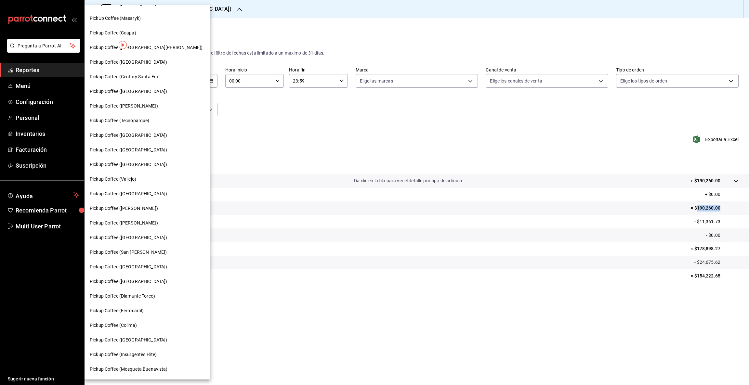
scroll to position [67, 0]
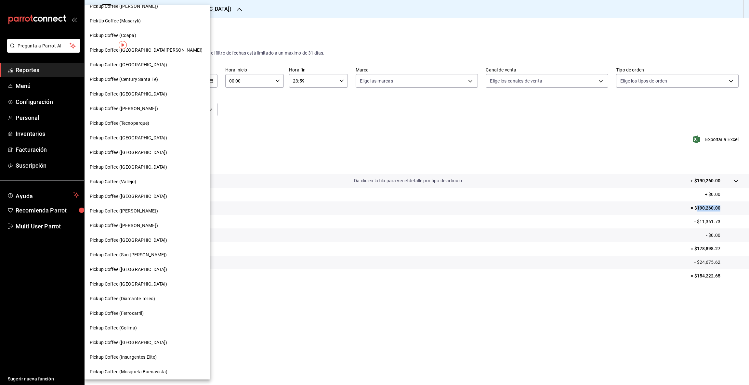
click at [127, 91] on span "Pickup Coffee ([GEOGRAPHIC_DATA])" at bounding box center [128, 94] width 77 height 7
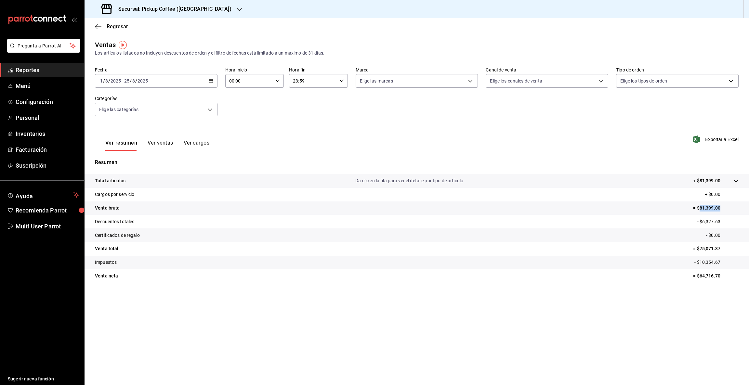
drag, startPoint x: 700, startPoint y: 206, endPoint x: 749, endPoint y: 209, distance: 49.2
click at [749, 209] on tr "Venta bruta = $81,399.00" at bounding box center [417, 209] width 665 height 14
click at [204, 8] on div "Sucursal: Pickup Coffee ([GEOGRAPHIC_DATA])" at bounding box center [167, 9] width 155 height 18
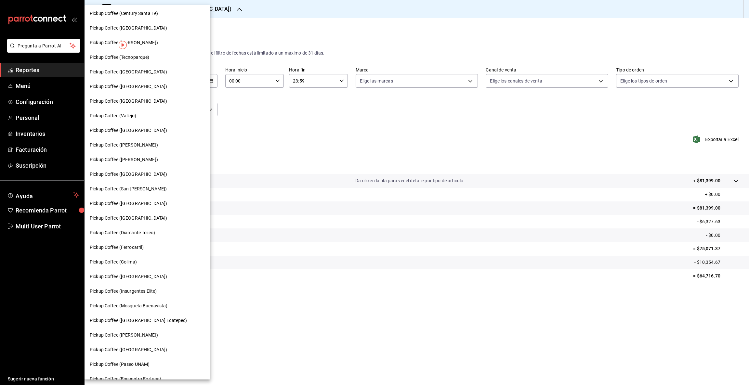
scroll to position [134, 0]
click at [128, 290] on span "Pickup Coffee (Insurgentes Elite)" at bounding box center [123, 290] width 67 height 7
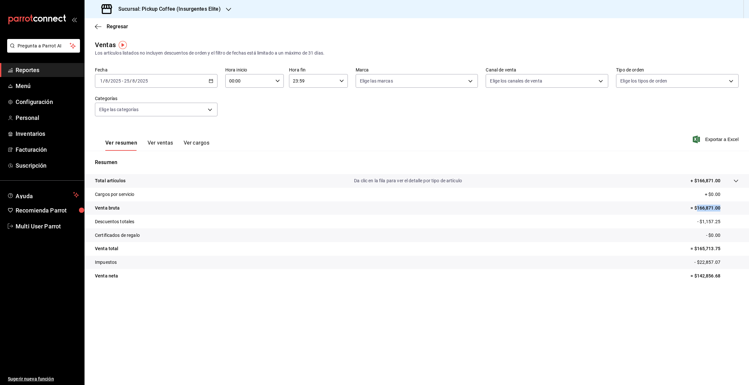
drag, startPoint x: 697, startPoint y: 207, endPoint x: 730, endPoint y: 209, distance: 32.6
click at [730, 209] on p "= $166,871.00" at bounding box center [715, 208] width 48 height 7
click at [227, 10] on icon "button" at bounding box center [228, 9] width 5 height 3
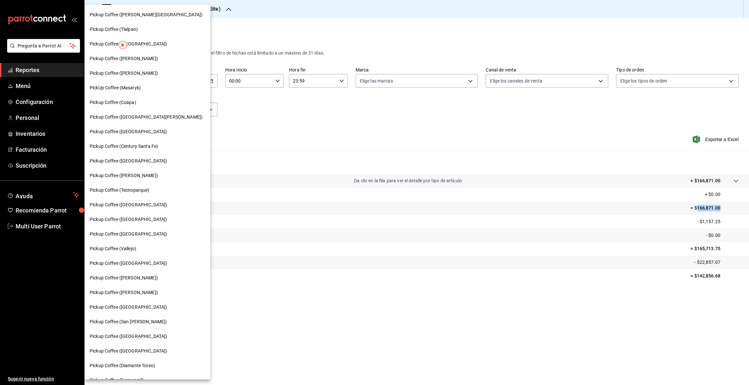
click at [147, 147] on span "Pickup Coffee (Century Santa Fe)" at bounding box center [124, 146] width 68 height 7
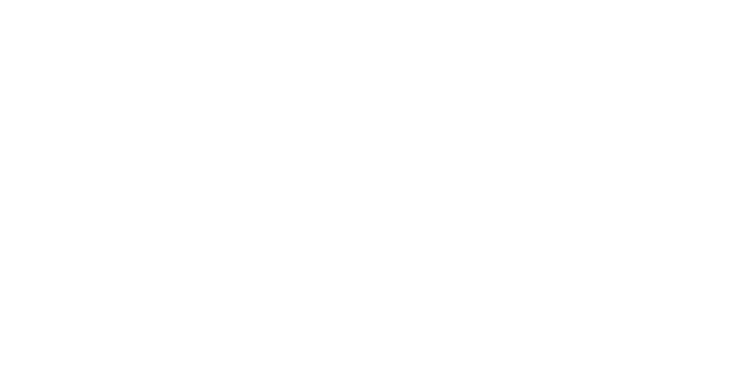
click at [307, 3] on html at bounding box center [374, 1] width 749 height 3
click at [335, 3] on html at bounding box center [374, 1] width 749 height 3
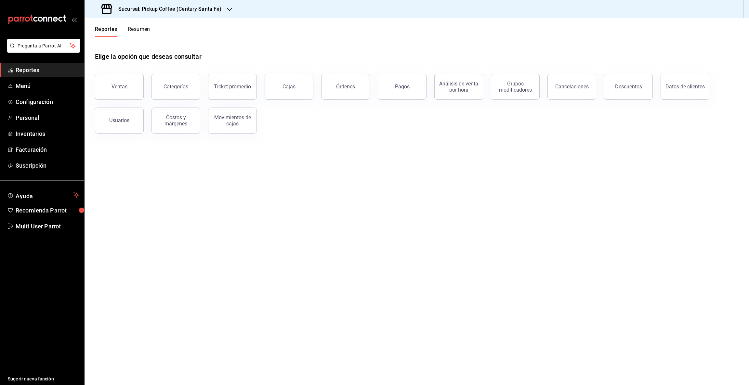
click at [144, 31] on button "Resumen" at bounding box center [139, 31] width 22 height 11
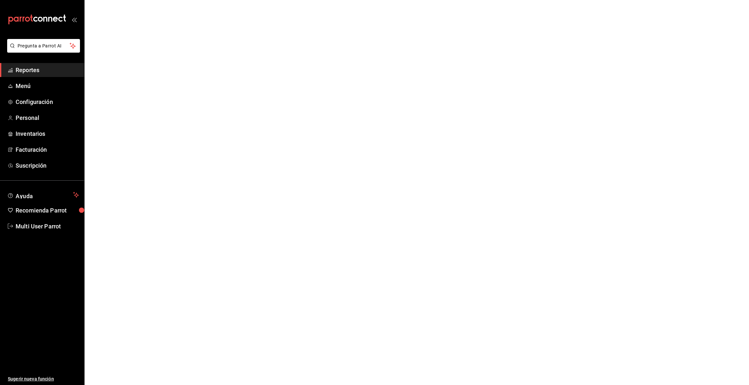
click at [151, 0] on html "Pregunta a Parrot AI Reportes Menú Configuración Personal Inventarios Facturaci…" at bounding box center [374, 0] width 749 height 0
click at [37, 72] on span "Reportes" at bounding box center [47, 70] width 63 height 9
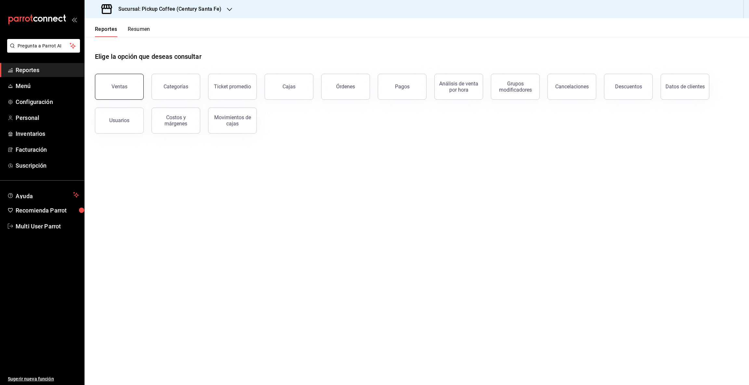
click at [132, 85] on button "Ventas" at bounding box center [119, 87] width 49 height 26
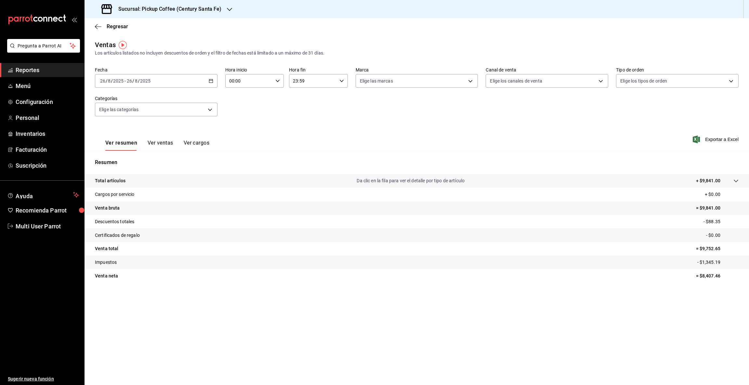
click at [210, 82] on icon "button" at bounding box center [211, 81] width 5 height 5
click at [129, 156] on span "Rango de fechas" at bounding box center [125, 159] width 50 height 7
click at [216, 125] on abbr "1" at bounding box center [216, 124] width 2 height 5
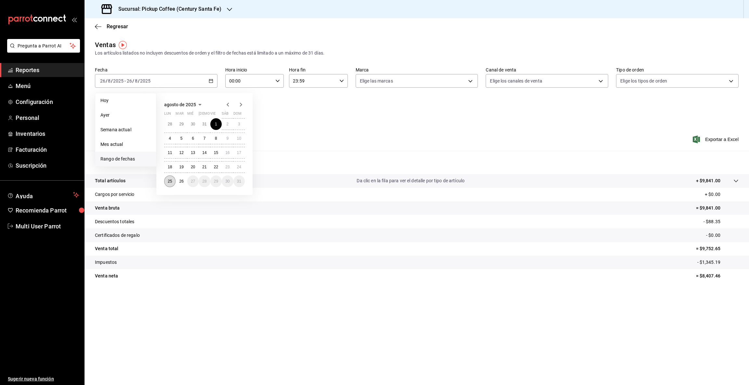
click at [169, 180] on abbr "25" at bounding box center [170, 181] width 4 height 5
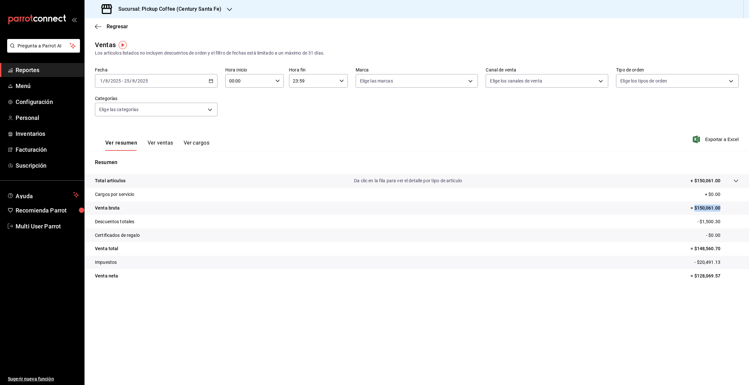
drag, startPoint x: 696, startPoint y: 207, endPoint x: 734, endPoint y: 203, distance: 38.9
click at [734, 203] on tr "Venta bruta = $150,061.00" at bounding box center [417, 209] width 665 height 14
click at [713, 216] on tr "Descuentos totales - $1,500.30" at bounding box center [417, 222] width 665 height 14
drag, startPoint x: 698, startPoint y: 206, endPoint x: 723, endPoint y: 207, distance: 24.8
click at [723, 207] on p "= $150,061.00" at bounding box center [715, 208] width 48 height 7
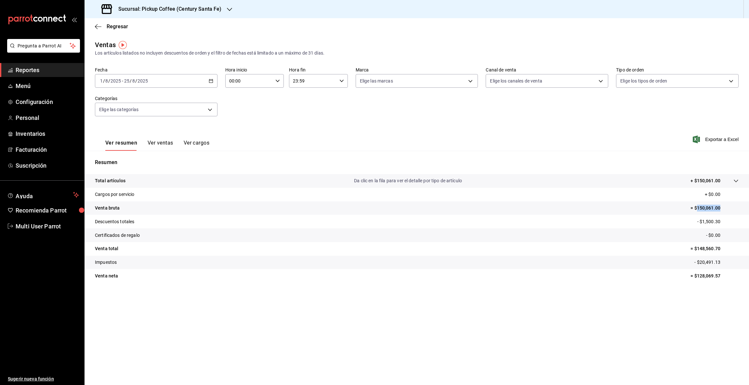
copy p "150,061.00"
click at [228, 8] on icon "button" at bounding box center [229, 9] width 5 height 5
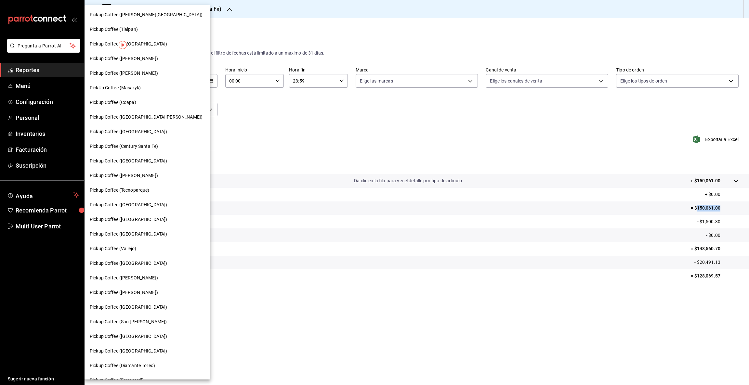
click at [147, 233] on span "Pickup Coffee ([GEOGRAPHIC_DATA])" at bounding box center [128, 234] width 77 height 7
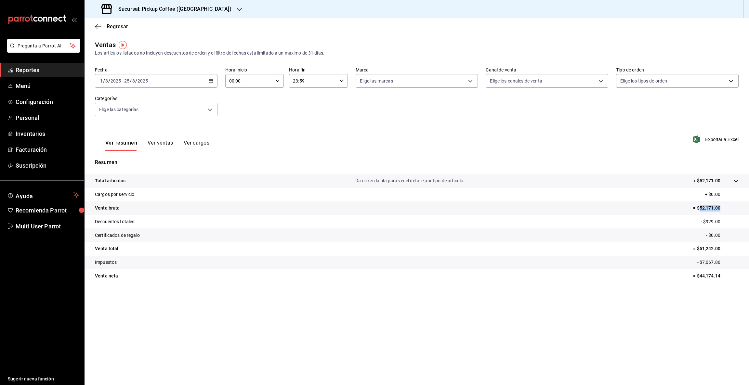
drag, startPoint x: 700, startPoint y: 207, endPoint x: 730, endPoint y: 207, distance: 30.3
click at [730, 207] on p "= $52,171.00" at bounding box center [716, 208] width 46 height 7
copy p "52,171.00"
click at [237, 8] on icon "button" at bounding box center [239, 9] width 5 height 5
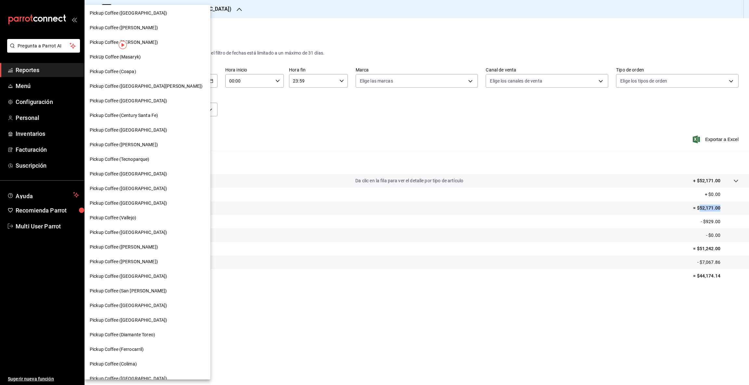
scroll to position [30, 0]
click at [141, 144] on div "Pickup Coffee ([PERSON_NAME])" at bounding box center [147, 146] width 115 height 7
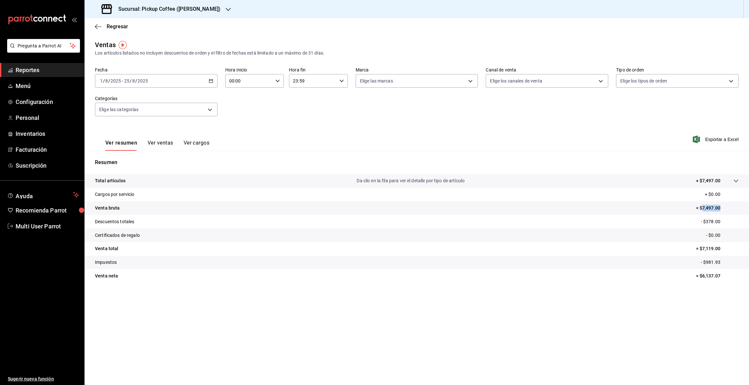
drag, startPoint x: 702, startPoint y: 207, endPoint x: 737, endPoint y: 208, distance: 35.2
click at [737, 208] on p "= $7,497.00" at bounding box center [717, 208] width 43 height 7
copy p "7,497.00"
click at [226, 8] on icon "button" at bounding box center [228, 9] width 5 height 5
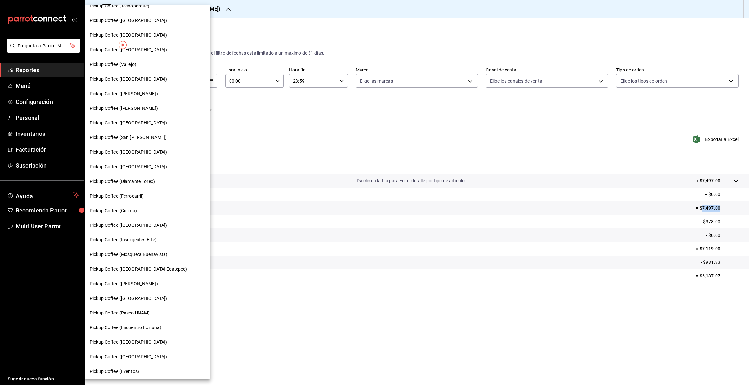
scroll to position [186, 0]
click at [138, 297] on span "Pickup Coffee ([GEOGRAPHIC_DATA])" at bounding box center [128, 297] width 77 height 7
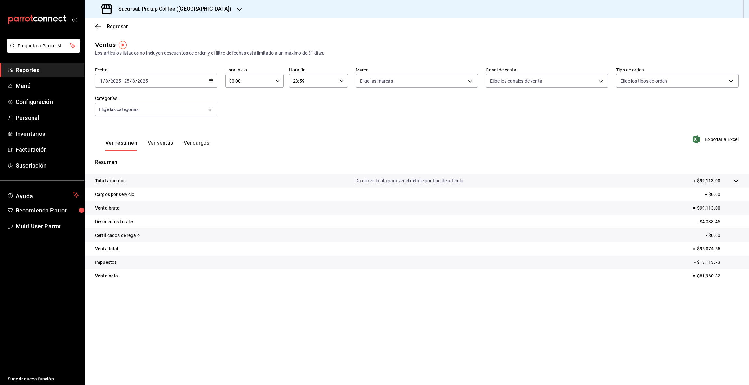
click at [210, 82] on icon "button" at bounding box center [211, 81] width 5 height 5
click at [124, 159] on span "Rango de fechas" at bounding box center [125, 159] width 50 height 7
click at [226, 105] on icon "button" at bounding box center [228, 105] width 8 height 8
click at [180, 123] on button "1" at bounding box center [181, 127] width 11 height 12
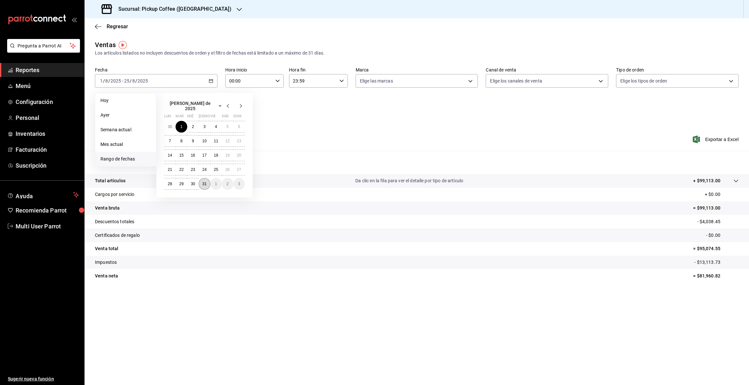
click at [206, 182] on abbr "31" at bounding box center [204, 184] width 4 height 5
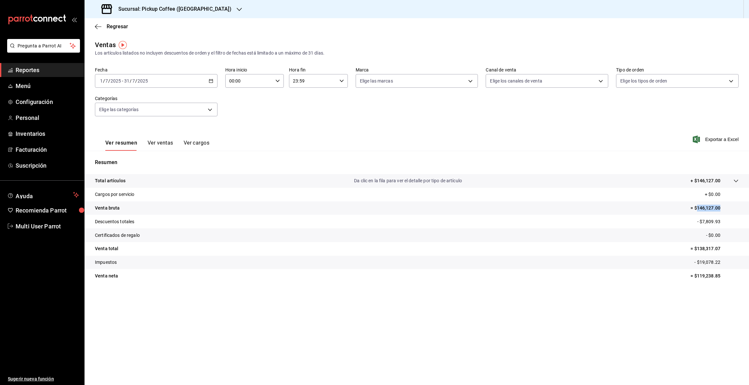
drag, startPoint x: 696, startPoint y: 207, endPoint x: 729, endPoint y: 210, distance: 32.7
click at [729, 210] on p "= $146,127.00" at bounding box center [715, 208] width 48 height 7
copy p "146,127.00"
click at [237, 9] on icon "button" at bounding box center [239, 9] width 5 height 3
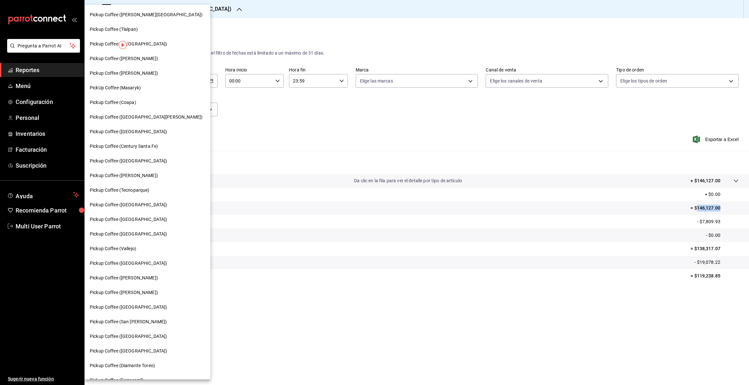
click at [132, 75] on span "Pickup Coffee ([PERSON_NAME])" at bounding box center [124, 73] width 68 height 7
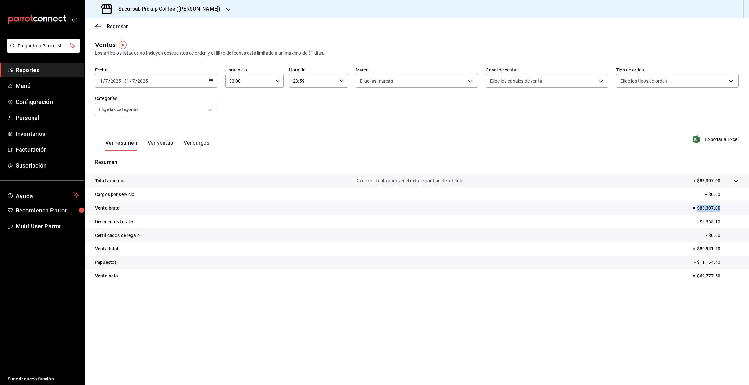
drag, startPoint x: 698, startPoint y: 207, endPoint x: 749, endPoint y: 210, distance: 50.5
click at [749, 210] on tr "Venta bruta = $83,307.00" at bounding box center [417, 209] width 665 height 14
drag, startPoint x: 700, startPoint y: 206, endPoint x: 735, endPoint y: 208, distance: 35.5
click at [735, 208] on p "= $83,307.00" at bounding box center [716, 208] width 46 height 7
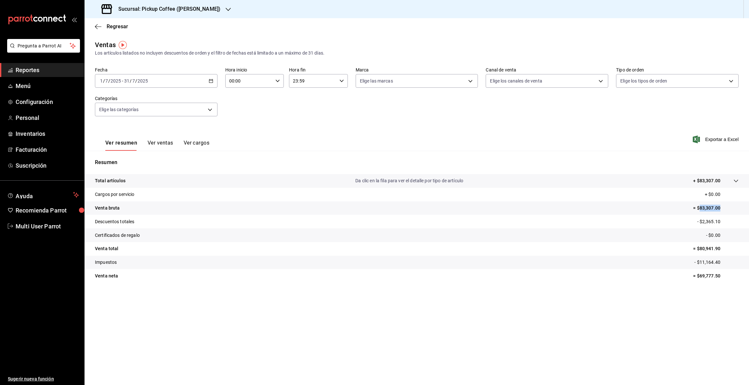
copy p "83,307.00"
click at [226, 8] on icon "button" at bounding box center [228, 9] width 5 height 5
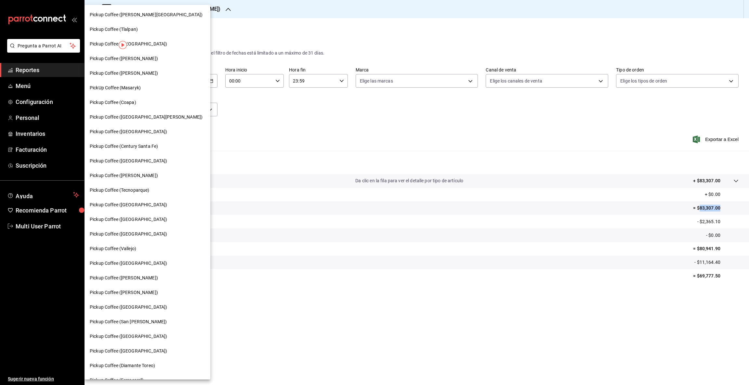
click at [142, 187] on span "Pickup Coffee (Tecnoparque)" at bounding box center [120, 190] width 60 height 7
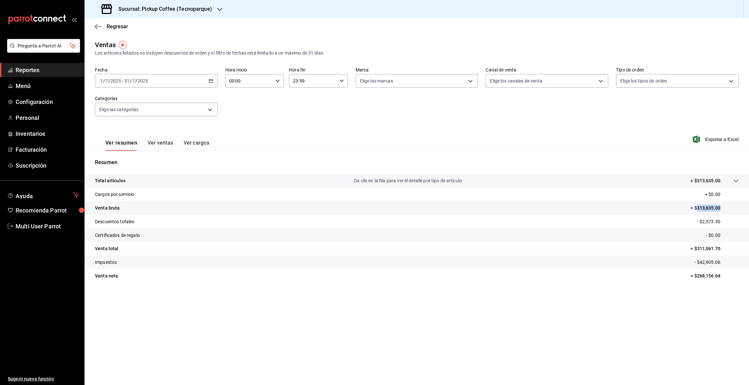
drag, startPoint x: 697, startPoint y: 207, endPoint x: 725, endPoint y: 207, distance: 27.6
click at [725, 207] on p "= $313,635.00" at bounding box center [715, 208] width 48 height 7
copy p "313,635.00"
click at [220, 11] on icon "button" at bounding box center [219, 9] width 5 height 5
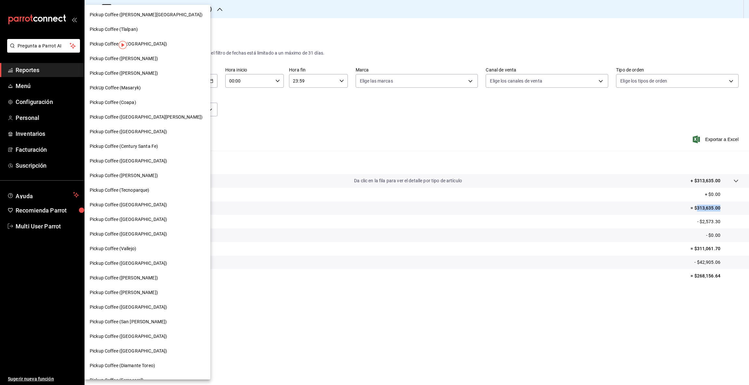
click at [137, 30] on span "Pickup Coffee (Tlalpan)" at bounding box center [114, 29] width 48 height 7
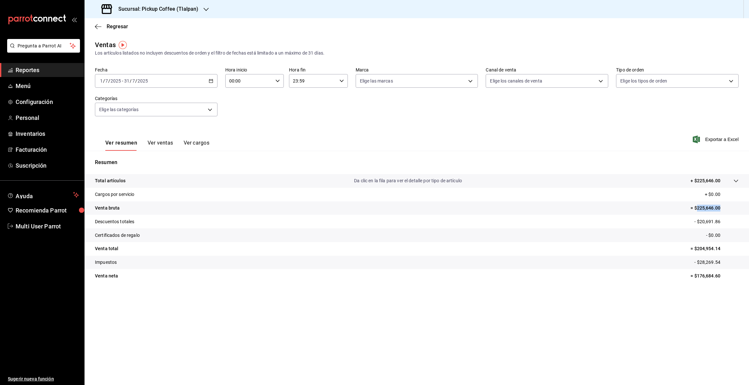
drag, startPoint x: 696, startPoint y: 205, endPoint x: 730, endPoint y: 210, distance: 34.5
click at [730, 210] on p "= $225,646.00" at bounding box center [715, 208] width 48 height 7
copy p "225,646.00"
click at [204, 10] on icon "button" at bounding box center [206, 9] width 5 height 5
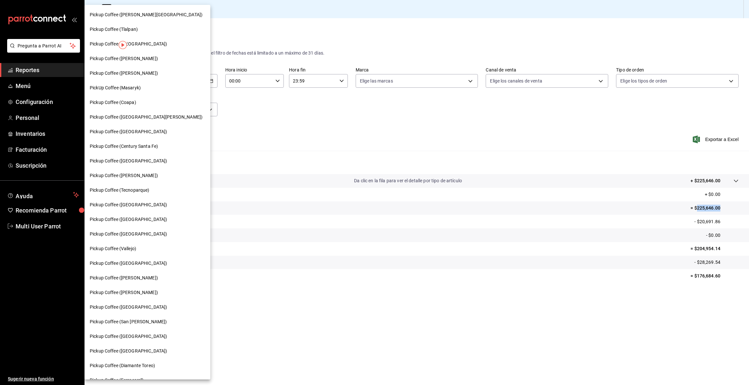
click at [146, 44] on div "Pickup Coffee ([GEOGRAPHIC_DATA])" at bounding box center [147, 44] width 115 height 7
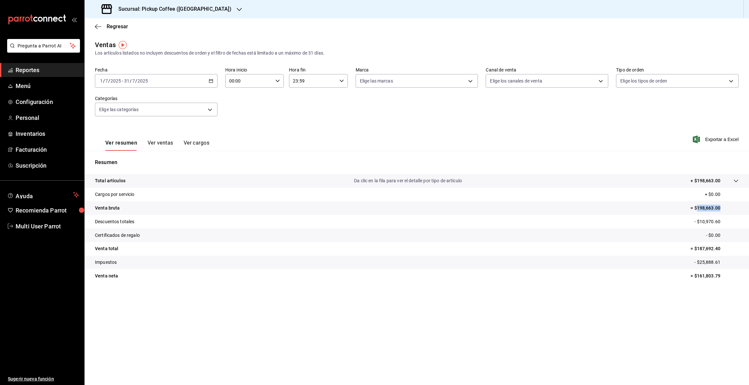
drag, startPoint x: 698, startPoint y: 205, endPoint x: 735, endPoint y: 209, distance: 37.3
click at [735, 209] on p "= $198,663.00" at bounding box center [715, 208] width 48 height 7
copy p "198,663.00"
click at [237, 8] on icon "button" at bounding box center [239, 9] width 5 height 5
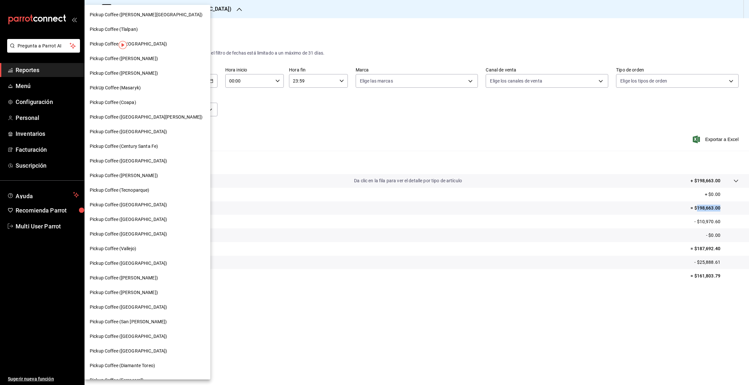
click at [151, 85] on div "PickUp Coffee (Masaryk)" at bounding box center [147, 88] width 115 height 7
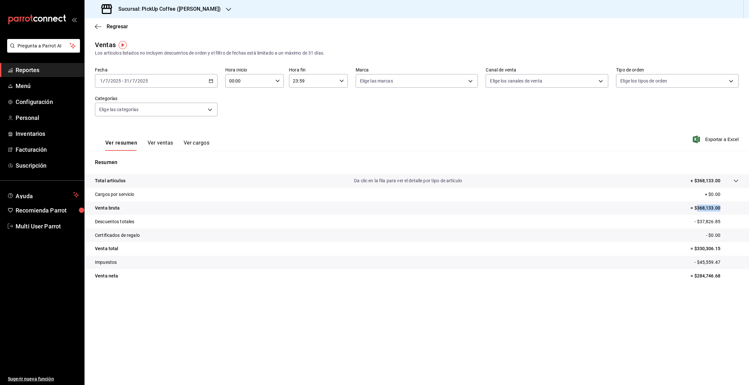
drag, startPoint x: 699, startPoint y: 208, endPoint x: 749, endPoint y: 204, distance: 49.9
click at [749, 204] on tr "Venta bruta = $368,133.00" at bounding box center [417, 209] width 665 height 14
copy p "368,133.00"
click at [226, 11] on icon "button" at bounding box center [228, 9] width 5 height 5
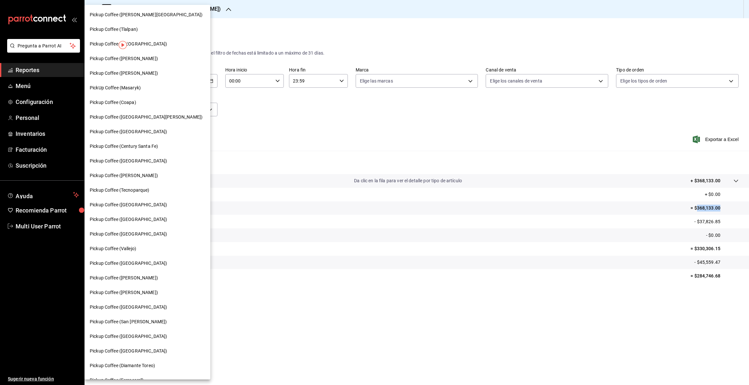
click at [147, 13] on span "Pickup Coffee ([PERSON_NAME][GEOGRAPHIC_DATA])" at bounding box center [146, 14] width 113 height 7
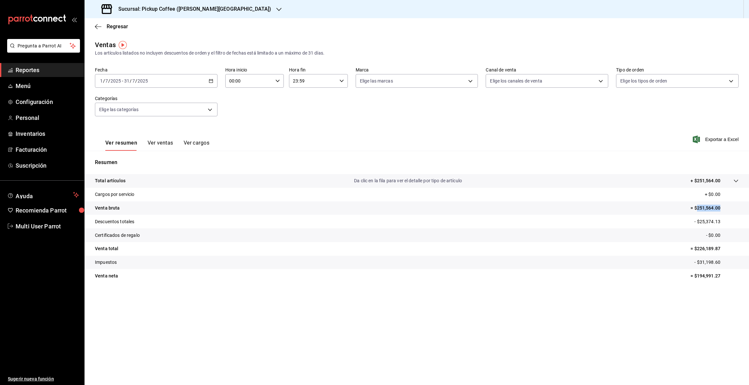
drag, startPoint x: 697, startPoint y: 206, endPoint x: 727, endPoint y: 207, distance: 29.6
click at [727, 207] on p "= $251,564.00" at bounding box center [715, 208] width 48 height 7
copy p "251,564.00"
click at [276, 7] on icon "button" at bounding box center [278, 9] width 5 height 5
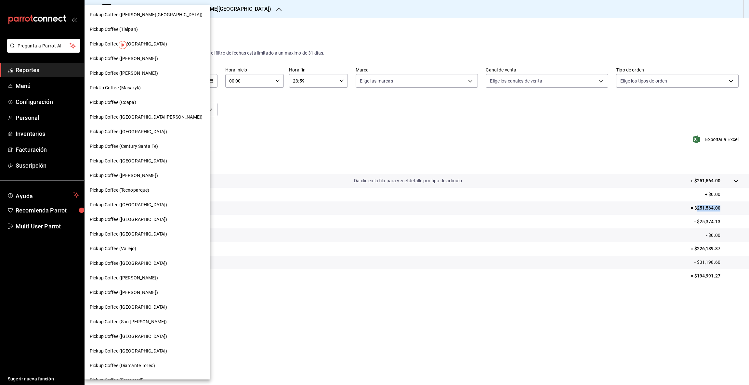
click at [130, 249] on span "Pickup Coffee (Vallejo)" at bounding box center [113, 249] width 47 height 7
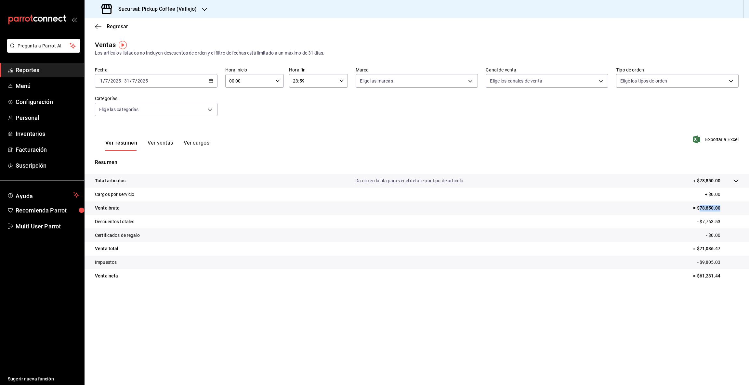
drag, startPoint x: 700, startPoint y: 207, endPoint x: 736, endPoint y: 208, distance: 36.8
click at [736, 208] on p "= $78,850.00" at bounding box center [716, 208] width 46 height 7
click at [202, 8] on icon "button" at bounding box center [204, 9] width 5 height 5
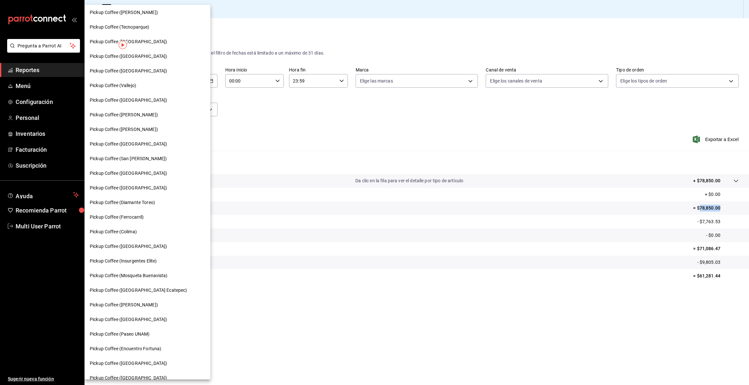
scroll to position [165, 0]
click at [153, 304] on span "Pickup Coffee ([PERSON_NAME])" at bounding box center [124, 303] width 68 height 7
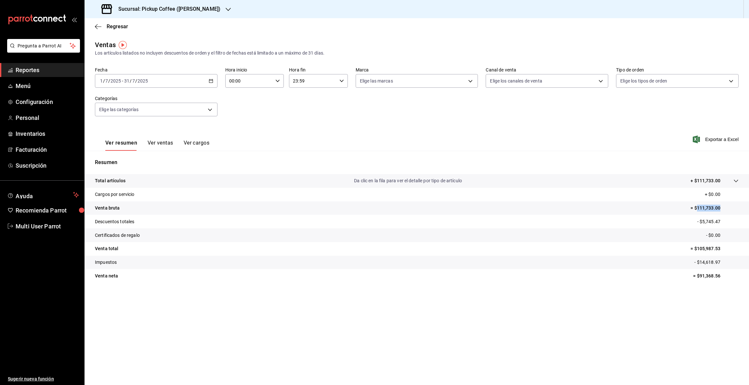
drag, startPoint x: 697, startPoint y: 208, endPoint x: 749, endPoint y: 209, distance: 51.4
click at [749, 209] on tr "Venta bruta = $111,733.00" at bounding box center [417, 209] width 665 height 14
click at [234, 10] on div "Sucursal: Pickup Coffee ([PERSON_NAME])" at bounding box center [162, 9] width 144 height 18
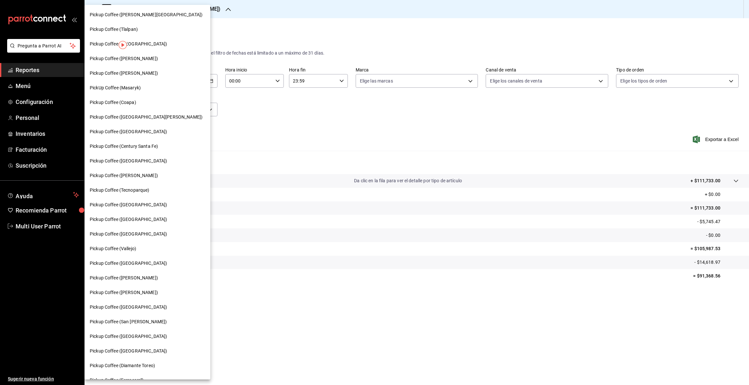
click at [153, 293] on span "Pickup Coffee ([PERSON_NAME])" at bounding box center [124, 292] width 68 height 7
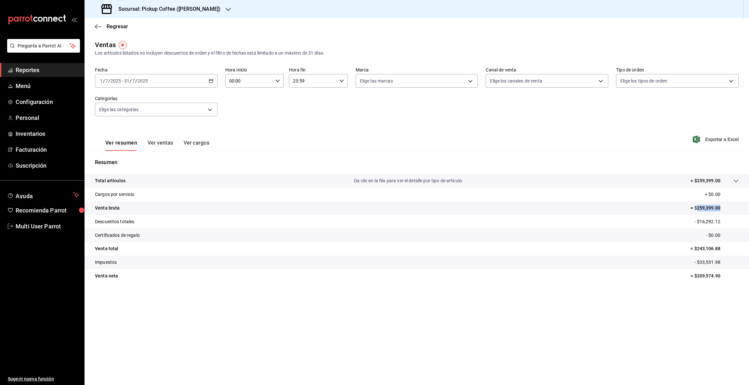
drag, startPoint x: 698, startPoint y: 207, endPoint x: 726, endPoint y: 206, distance: 28.6
click at [726, 206] on p "= $259,399.00" at bounding box center [715, 208] width 48 height 7
click at [226, 9] on icon "button" at bounding box center [228, 9] width 5 height 3
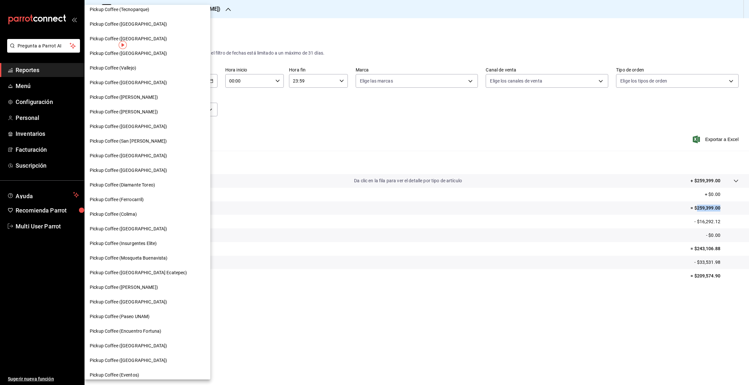
scroll to position [181, 0]
click at [139, 314] on span "Pickup Coffee (Paseo UNAM)" at bounding box center [120, 316] width 60 height 7
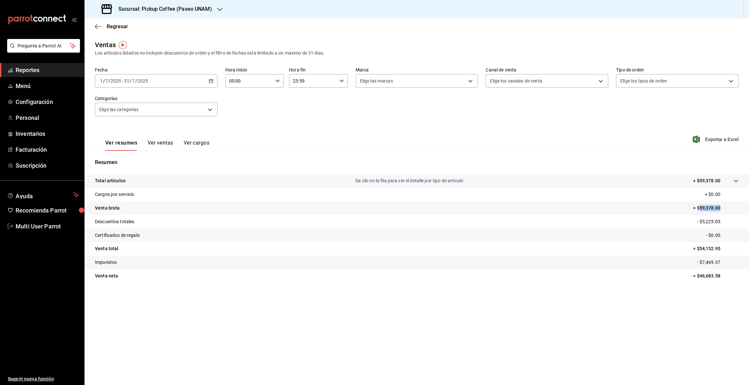
drag, startPoint x: 701, startPoint y: 207, endPoint x: 749, endPoint y: 208, distance: 47.8
click at [749, 208] on tr "Venta bruta = $59,378.00" at bounding box center [417, 209] width 665 height 14
click at [219, 9] on icon "button" at bounding box center [219, 9] width 5 height 5
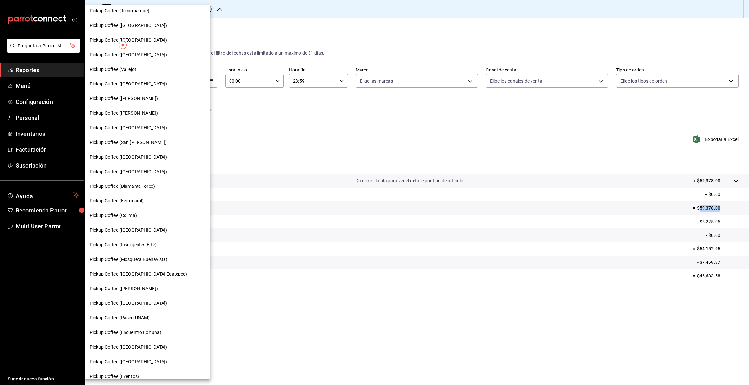
scroll to position [186, 0]
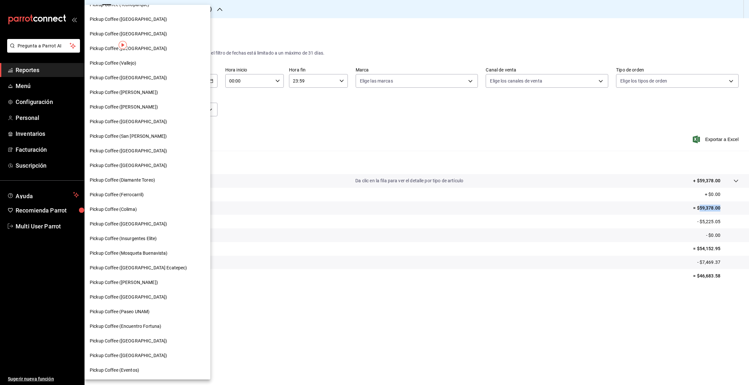
click at [140, 357] on span "Pickup Coffee ([GEOGRAPHIC_DATA])" at bounding box center [128, 356] width 77 height 7
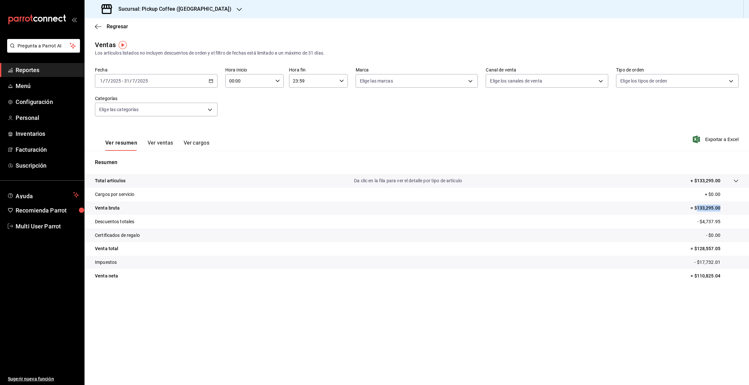
drag, startPoint x: 697, startPoint y: 208, endPoint x: 736, endPoint y: 207, distance: 39.0
click at [736, 207] on p "= $133,295.00" at bounding box center [715, 208] width 48 height 7
click at [237, 7] on icon "button" at bounding box center [239, 9] width 5 height 5
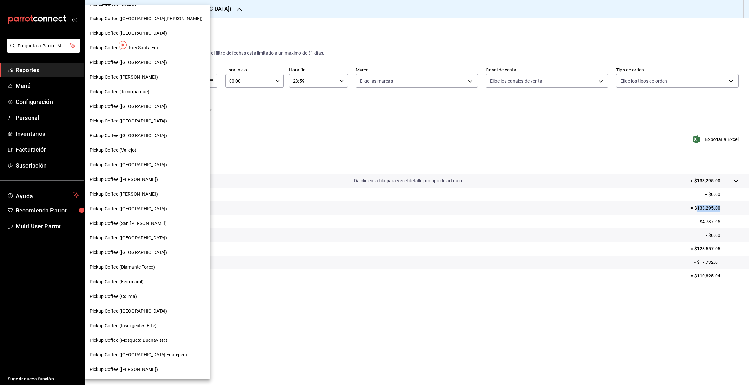
scroll to position [99, 0]
click at [132, 310] on span "Pickup Coffee ([GEOGRAPHIC_DATA])" at bounding box center [128, 311] width 77 height 7
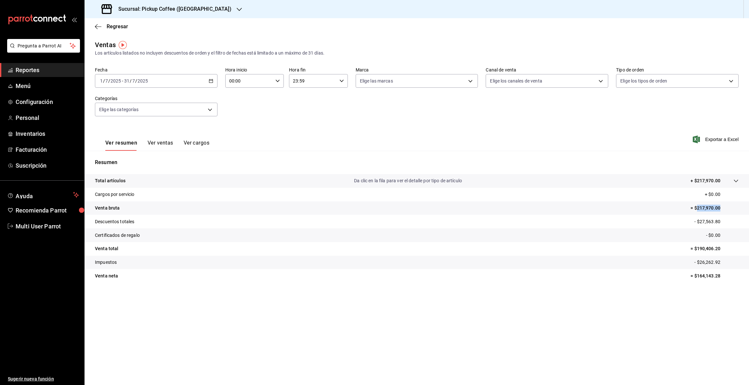
drag, startPoint x: 698, startPoint y: 207, endPoint x: 722, endPoint y: 208, distance: 24.1
click at [722, 208] on p "= $217,970.00" at bounding box center [715, 208] width 48 height 7
click at [218, 9] on div "Sucursal: Pickup Coffee ([GEOGRAPHIC_DATA])" at bounding box center [167, 9] width 155 height 18
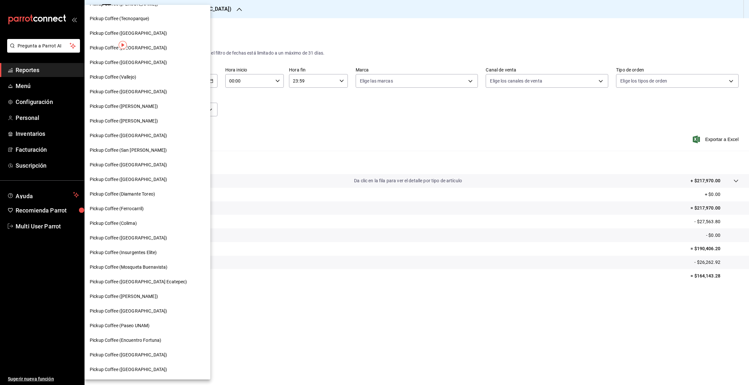
scroll to position [186, 0]
click at [131, 335] on div "Pickup Coffee ([GEOGRAPHIC_DATA])" at bounding box center [148, 341] width 126 height 15
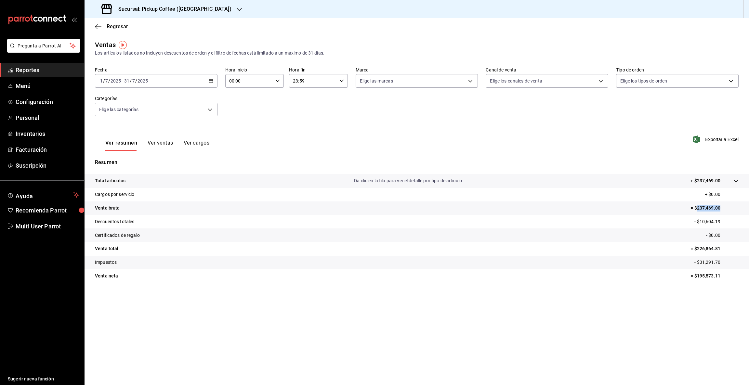
drag, startPoint x: 696, startPoint y: 207, endPoint x: 749, endPoint y: 211, distance: 52.6
click at [749, 211] on tr "Venta bruta = $237,469.00" at bounding box center [417, 209] width 665 height 14
click at [237, 9] on icon "button" at bounding box center [239, 9] width 5 height 5
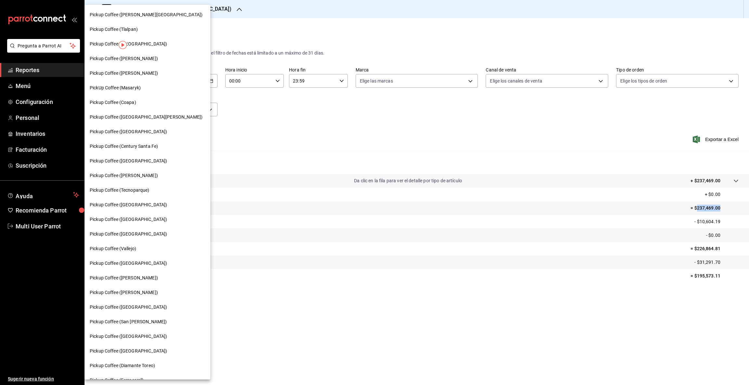
click at [144, 128] on div "Pickup Coffee ([GEOGRAPHIC_DATA])" at bounding box center [147, 131] width 115 height 7
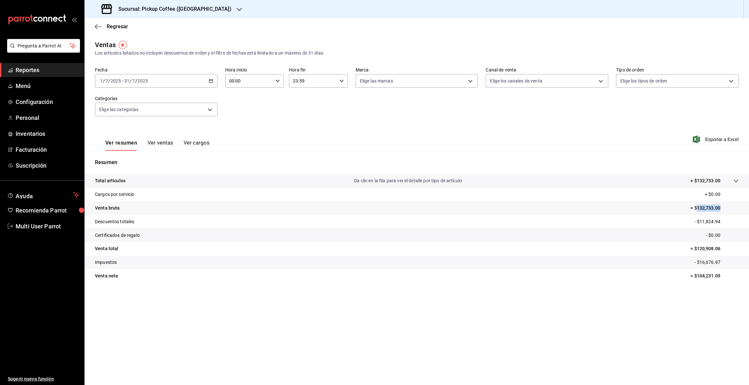
drag, startPoint x: 698, startPoint y: 207, endPoint x: 747, endPoint y: 211, distance: 49.3
click at [747, 211] on tr "Venta bruta = $132,733.00" at bounding box center [417, 209] width 665 height 14
click at [237, 7] on icon "button" at bounding box center [239, 9] width 5 height 5
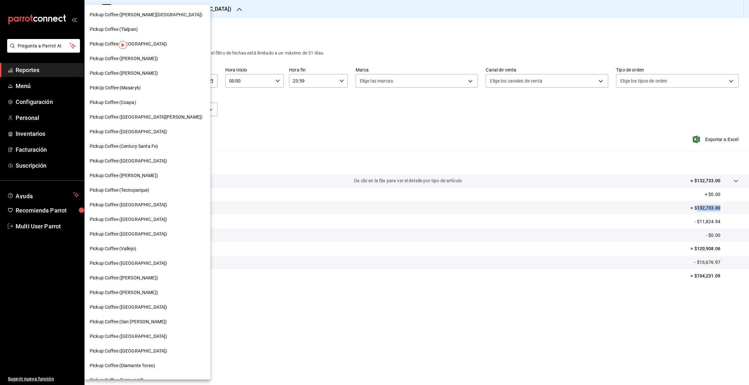
scroll to position [114, 0]
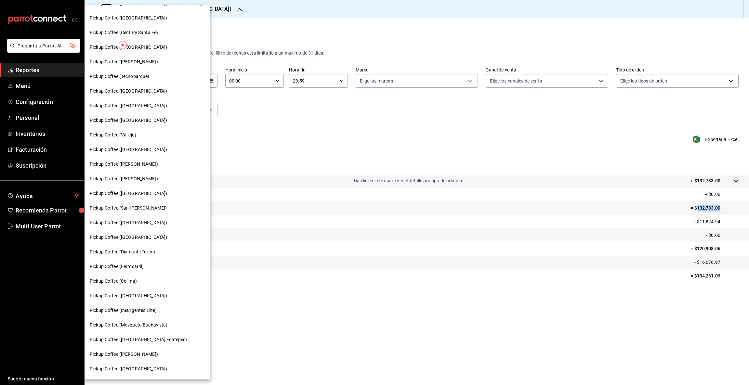
click at [139, 263] on span "Pickup Coffee (Ferrocarril)" at bounding box center [117, 266] width 54 height 7
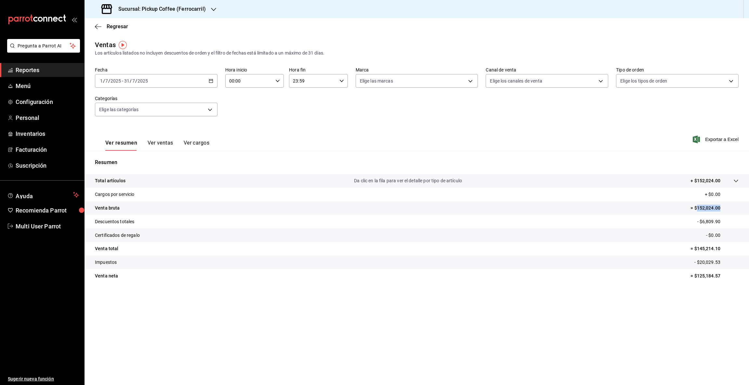
drag, startPoint x: 697, startPoint y: 207, endPoint x: 737, endPoint y: 207, distance: 40.3
click at [737, 207] on p "= $152,024.00" at bounding box center [715, 208] width 48 height 7
click at [213, 10] on icon "button" at bounding box center [213, 9] width 5 height 5
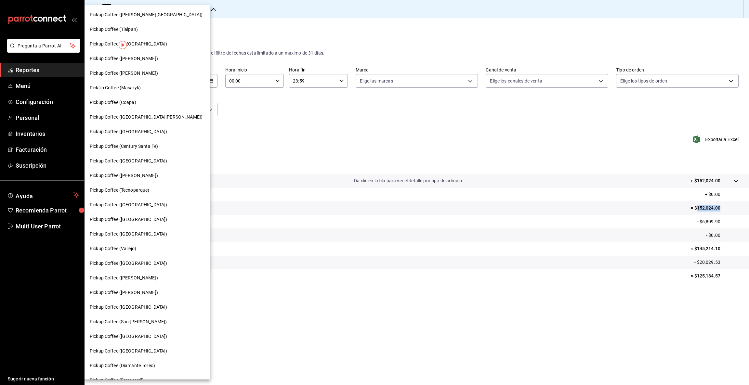
click at [130, 221] on span "Pickup Coffee ([GEOGRAPHIC_DATA])" at bounding box center [128, 219] width 77 height 7
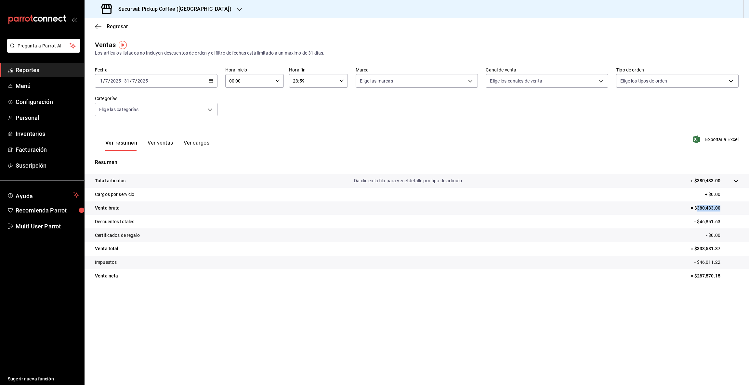
drag, startPoint x: 698, startPoint y: 207, endPoint x: 740, endPoint y: 208, distance: 42.3
click at [740, 208] on tr "Venta bruta = $380,433.00" at bounding box center [417, 209] width 665 height 14
click at [237, 11] on icon "button" at bounding box center [239, 9] width 5 height 5
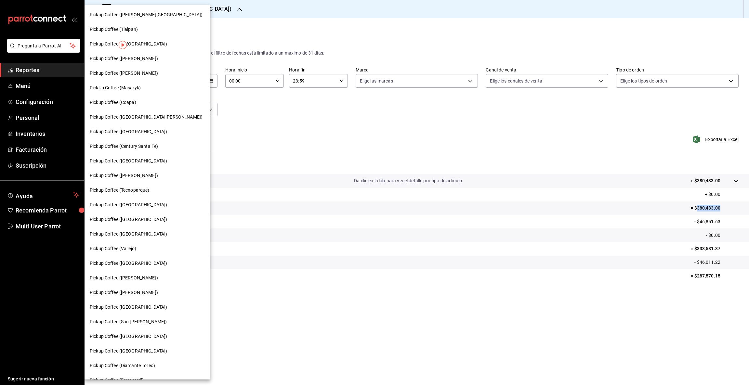
click at [153, 277] on div "Pickup Coffee ([PERSON_NAME])" at bounding box center [147, 278] width 115 height 7
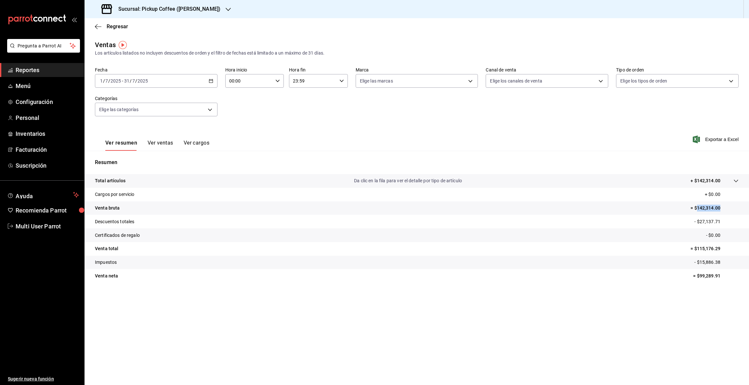
drag, startPoint x: 698, startPoint y: 205, endPoint x: 732, endPoint y: 207, distance: 34.5
click at [732, 207] on p "= $142,314.00" at bounding box center [715, 208] width 48 height 7
click at [226, 8] on icon "button" at bounding box center [228, 9] width 5 height 5
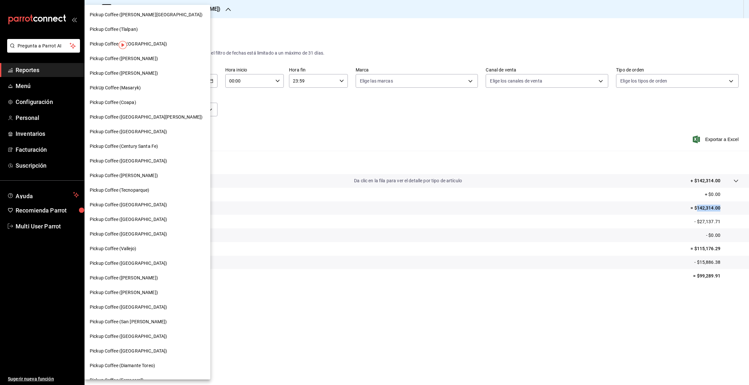
click at [148, 62] on span "Pickup Coffee ([PERSON_NAME])" at bounding box center [124, 58] width 68 height 7
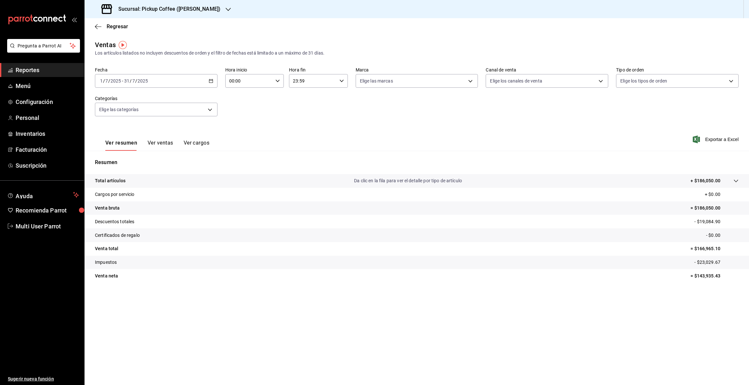
drag, startPoint x: 698, startPoint y: 207, endPoint x: 749, endPoint y: 208, distance: 51.1
click at [749, 208] on tr "Venta bruta = $186,050.00" at bounding box center [417, 209] width 665 height 14
click at [226, 7] on icon "button" at bounding box center [228, 9] width 5 height 5
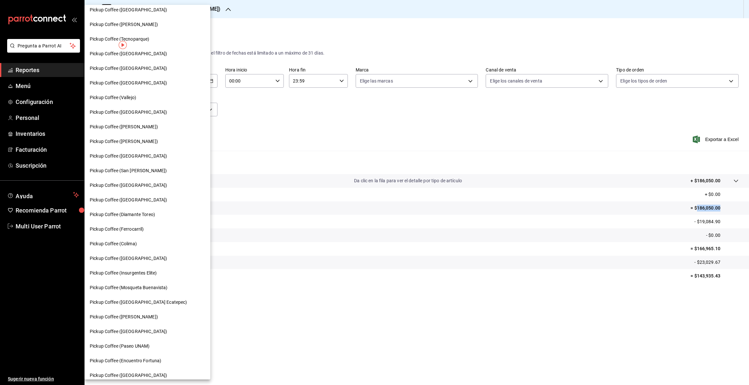
scroll to position [158, 0]
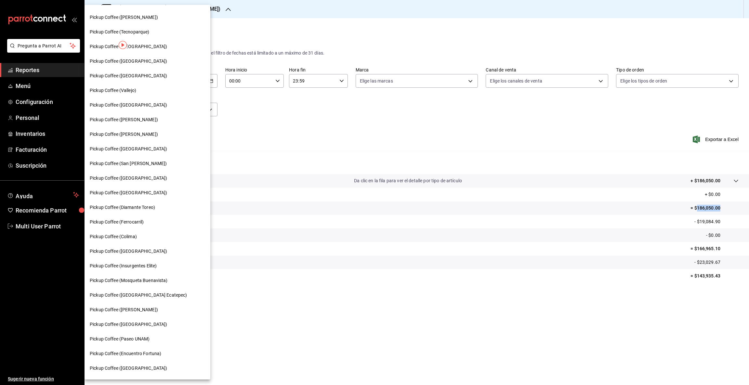
click at [157, 294] on span "Pickup Coffee ([GEOGRAPHIC_DATA] Ecatepec)" at bounding box center [139, 295] width 98 height 7
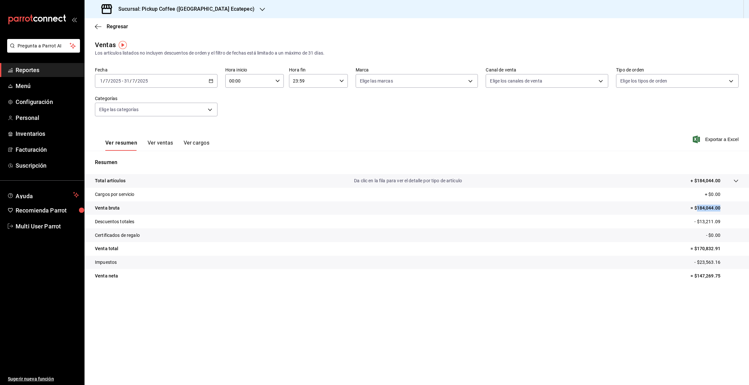
drag, startPoint x: 740, startPoint y: 203, endPoint x: 746, endPoint y: 202, distance: 6.2
click at [746, 202] on tr "Venta bruta = $184,044.00" at bounding box center [417, 209] width 665 height 14
click at [260, 7] on icon "button" at bounding box center [262, 9] width 5 height 5
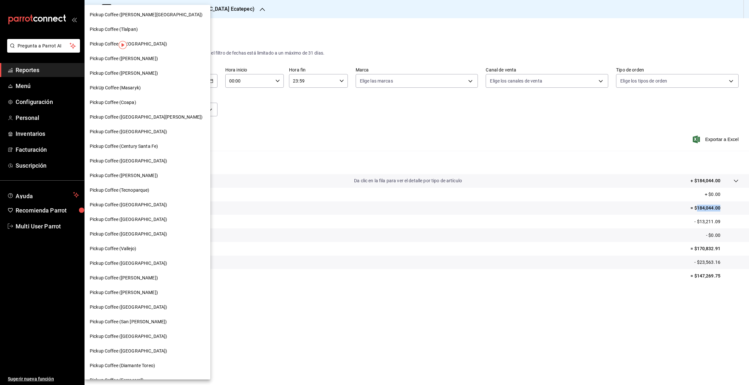
click at [133, 352] on span "Pickup Coffee ([GEOGRAPHIC_DATA])" at bounding box center [128, 351] width 77 height 7
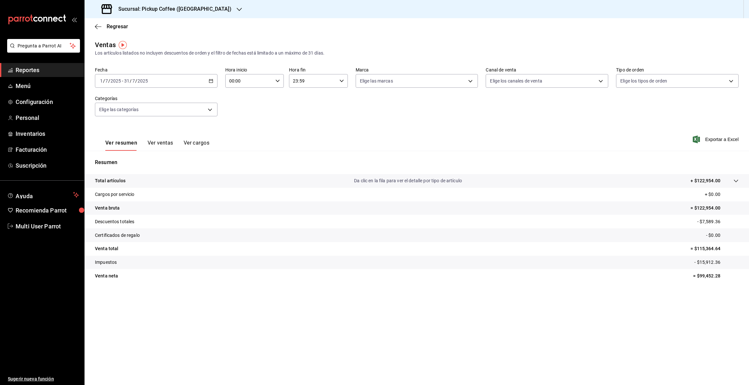
drag, startPoint x: 697, startPoint y: 207, endPoint x: 749, endPoint y: 207, distance: 51.7
click at [749, 207] on tr "Venta bruta = $122,954.00" at bounding box center [417, 209] width 665 height 14
click at [237, 7] on icon "button" at bounding box center [239, 9] width 5 height 5
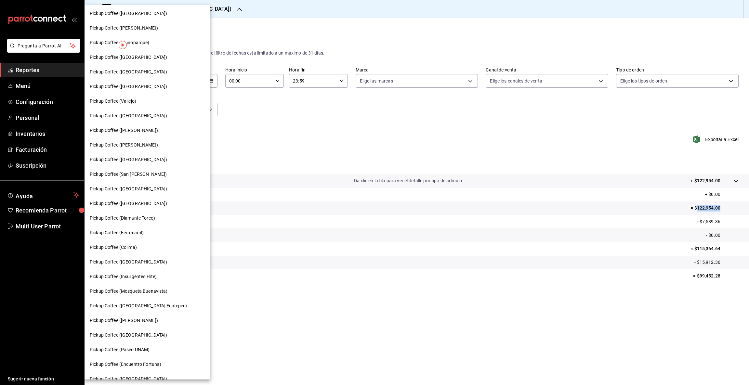
scroll to position [148, 0]
click at [127, 249] on span "Pickup Coffee (Colima)" at bounding box center [113, 247] width 47 height 7
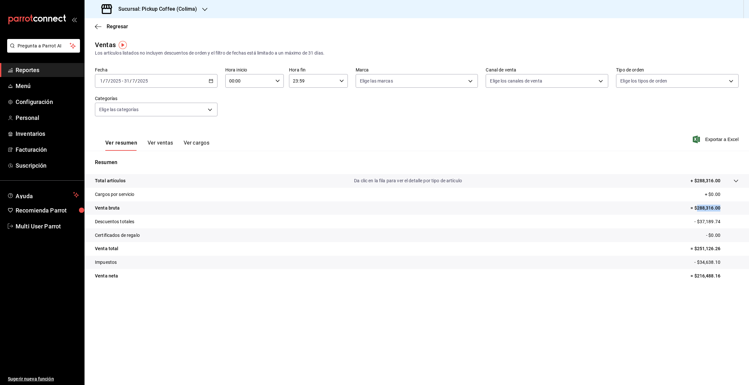
drag, startPoint x: 696, startPoint y: 208, endPoint x: 731, endPoint y: 208, distance: 35.1
click at [731, 208] on p "= $288,316.00" at bounding box center [715, 208] width 48 height 7
click at [205, 8] on icon "button" at bounding box center [204, 9] width 5 height 5
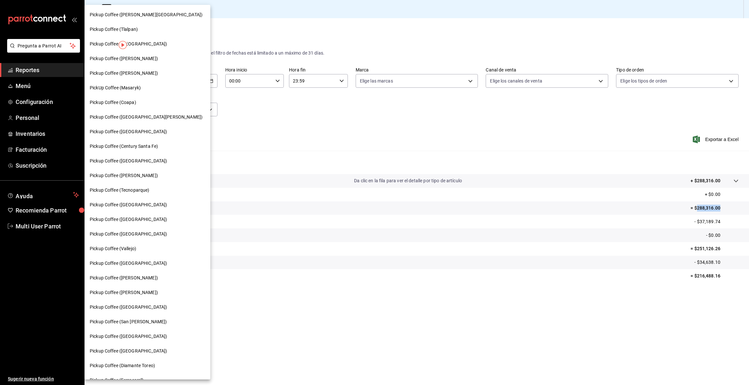
click at [146, 103] on div "Pickup Coffee (Coapa)" at bounding box center [147, 102] width 115 height 7
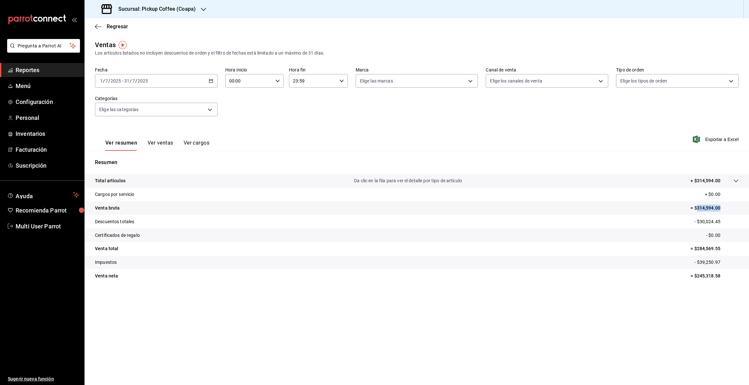
drag, startPoint x: 697, startPoint y: 205, endPoint x: 738, endPoint y: 210, distance: 41.4
click at [738, 210] on p "= $314,594.00" at bounding box center [715, 208] width 48 height 7
drag, startPoint x: 698, startPoint y: 205, endPoint x: 724, endPoint y: 207, distance: 26.1
click at [724, 207] on p "= $314,594.00" at bounding box center [715, 208] width 48 height 7
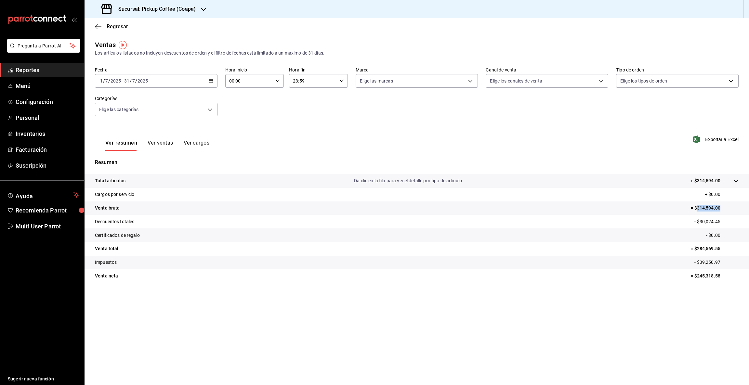
click at [202, 9] on icon "button" at bounding box center [203, 9] width 5 height 3
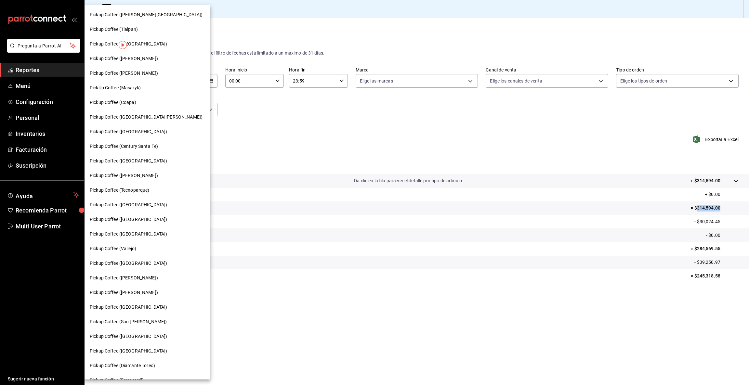
click at [148, 363] on span "Pickup Coffee (Diamante Toreo)" at bounding box center [122, 366] width 65 height 7
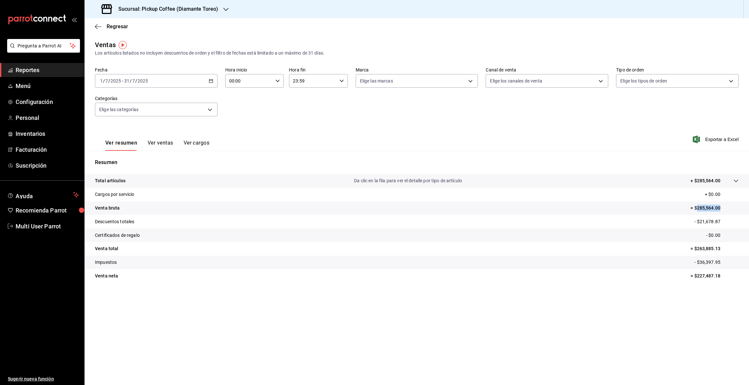
drag, startPoint x: 697, startPoint y: 207, endPoint x: 743, endPoint y: 207, distance: 45.5
click at [743, 207] on tr "Venta bruta = $285,564.00" at bounding box center [417, 209] width 665 height 14
click at [223, 10] on icon "button" at bounding box center [225, 9] width 5 height 5
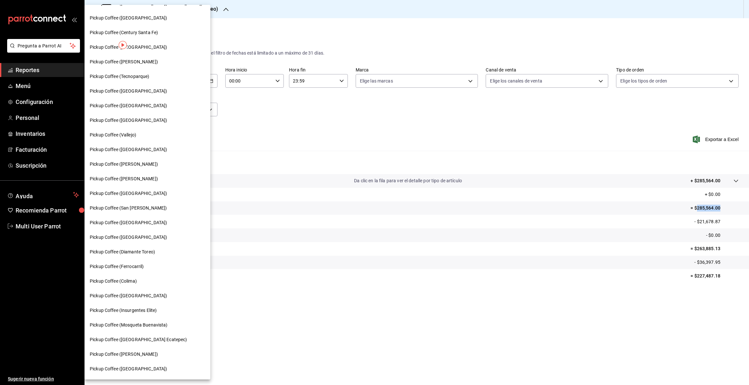
scroll to position [186, 0]
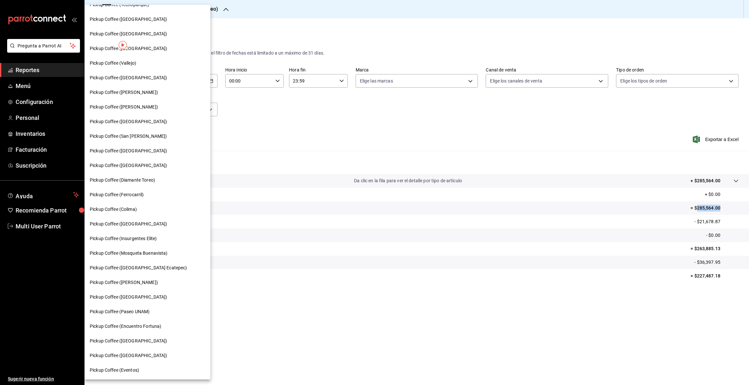
click at [155, 327] on span "Pickup Coffee (Encuentro Fortuna)" at bounding box center [126, 326] width 72 height 7
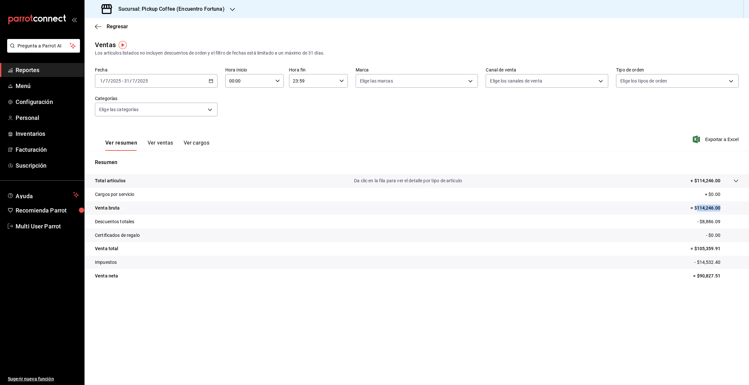
drag, startPoint x: 697, startPoint y: 206, endPoint x: 743, endPoint y: 208, distance: 45.9
click at [743, 208] on tr "Venta bruta = $114,246.00" at bounding box center [417, 209] width 665 height 14
click at [230, 10] on icon "button" at bounding box center [232, 9] width 5 height 5
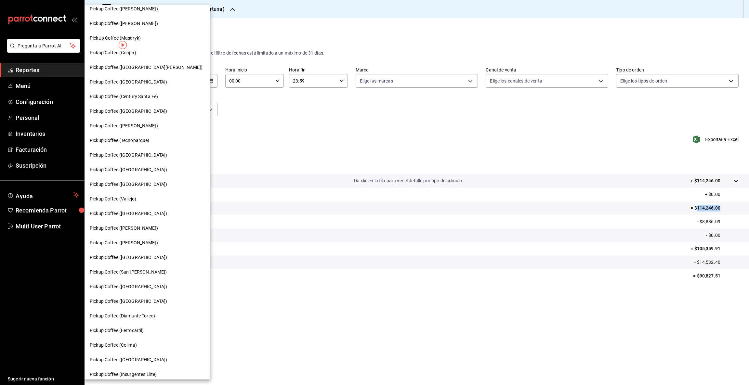
scroll to position [58, 0]
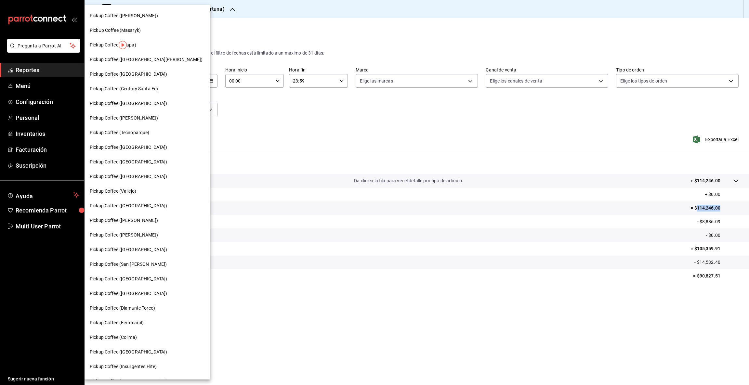
click at [143, 263] on span "Pickup Coffee (San [PERSON_NAME])" at bounding box center [128, 264] width 77 height 7
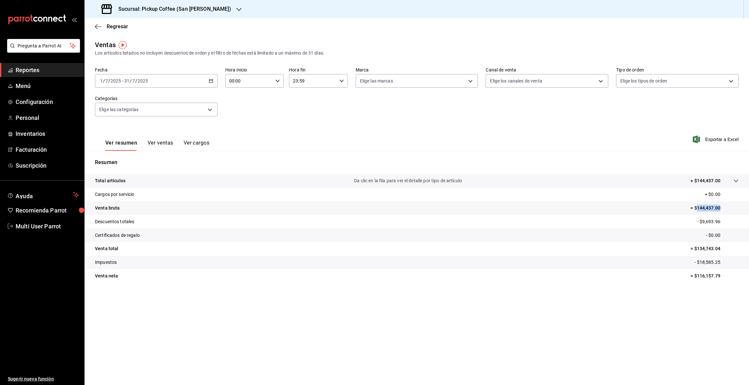
drag, startPoint x: 697, startPoint y: 205, endPoint x: 744, endPoint y: 209, distance: 47.3
click at [744, 209] on tr "Venta bruta = $144,437.00" at bounding box center [417, 209] width 665 height 14
click at [236, 8] on icon "button" at bounding box center [238, 9] width 5 height 5
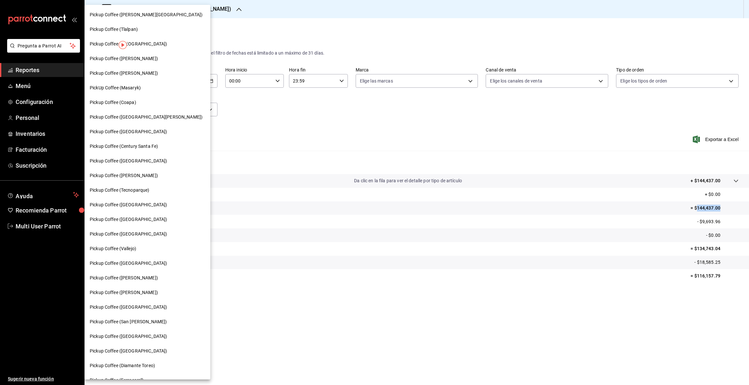
click at [128, 308] on span "Pickup Coffee ([GEOGRAPHIC_DATA])" at bounding box center [128, 307] width 77 height 7
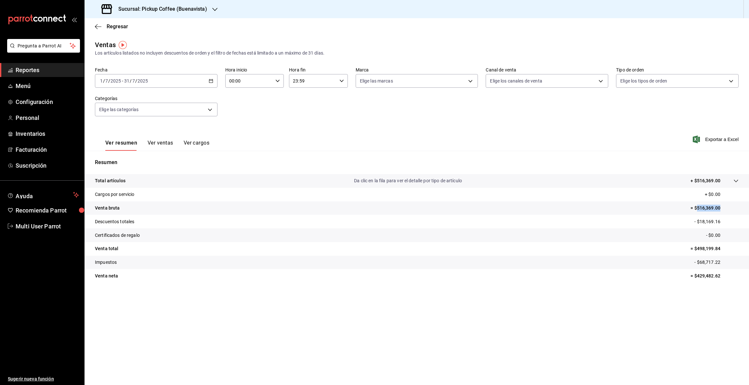
drag, startPoint x: 697, startPoint y: 207, endPoint x: 736, endPoint y: 206, distance: 39.0
click at [736, 206] on p "= $516,369.00" at bounding box center [715, 208] width 48 height 7
click at [212, 10] on icon "button" at bounding box center [214, 9] width 5 height 5
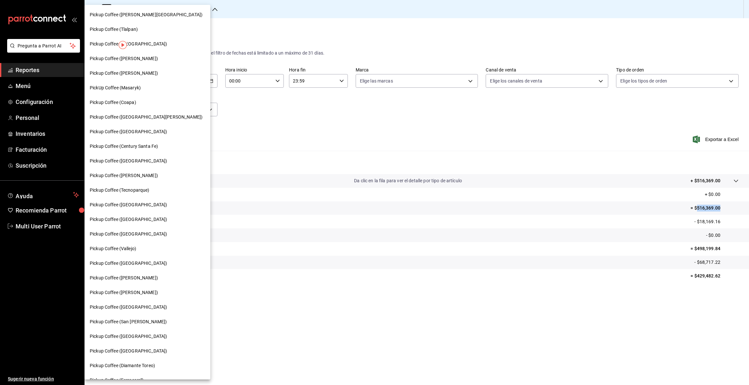
click at [161, 267] on span "Pickup Coffee ([GEOGRAPHIC_DATA])" at bounding box center [128, 263] width 77 height 7
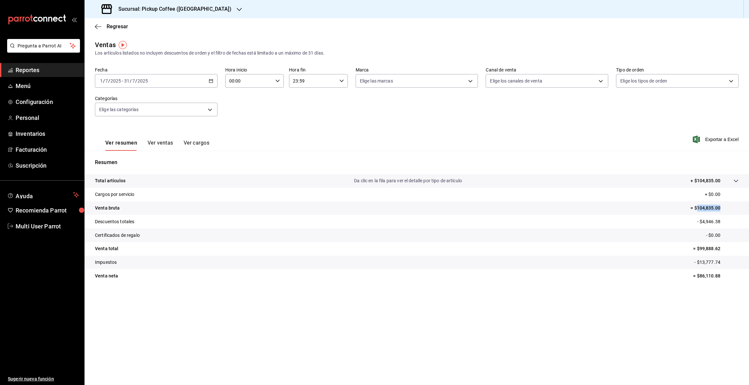
drag, startPoint x: 697, startPoint y: 206, endPoint x: 744, endPoint y: 205, distance: 47.2
click at [744, 205] on tr "Venta bruta = $104,835.00" at bounding box center [417, 209] width 665 height 14
click at [230, 8] on div "Sucursal: Pickup Coffee ([GEOGRAPHIC_DATA])" at bounding box center [167, 9] width 155 height 18
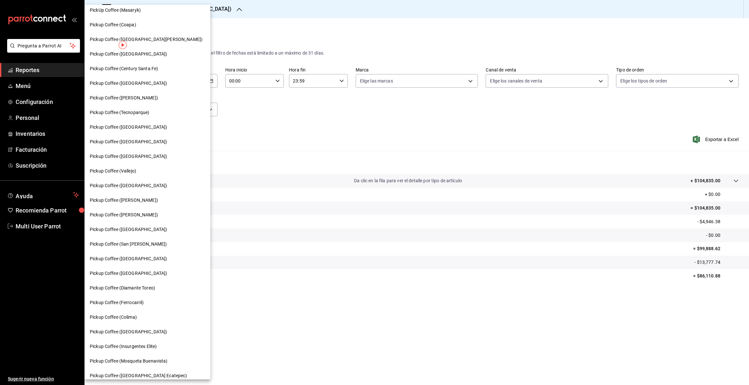
scroll to position [82, 0]
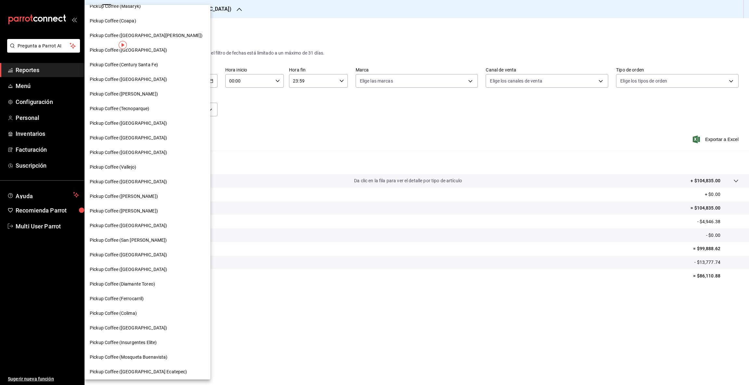
click at [124, 125] on span "Pickup Coffee ([GEOGRAPHIC_DATA])" at bounding box center [128, 123] width 77 height 7
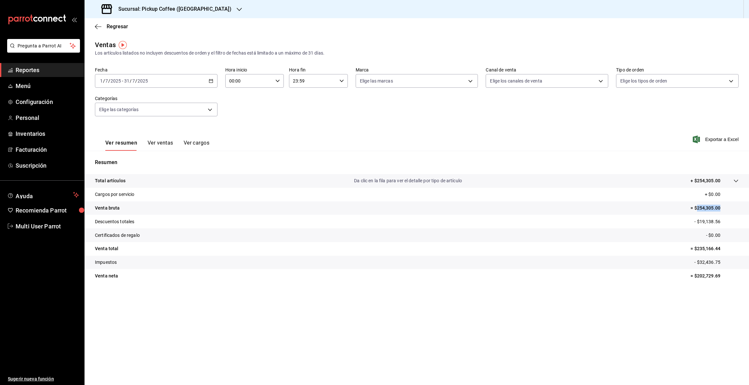
drag, startPoint x: 697, startPoint y: 210, endPoint x: 725, endPoint y: 209, distance: 28.3
click at [725, 209] on p "= $254,305.00" at bounding box center [715, 208] width 48 height 7
click at [237, 10] on icon "button" at bounding box center [239, 9] width 5 height 3
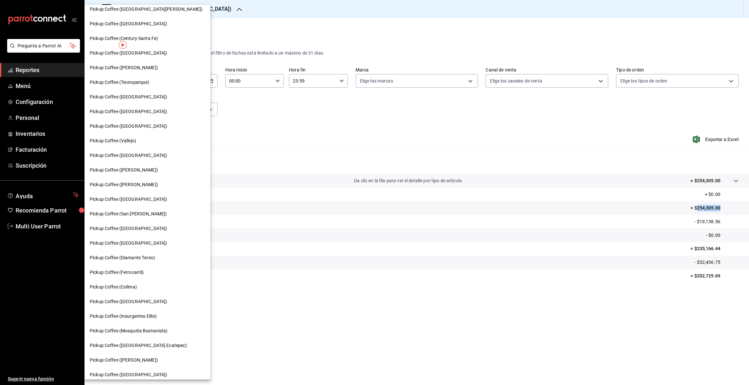
scroll to position [72, 0]
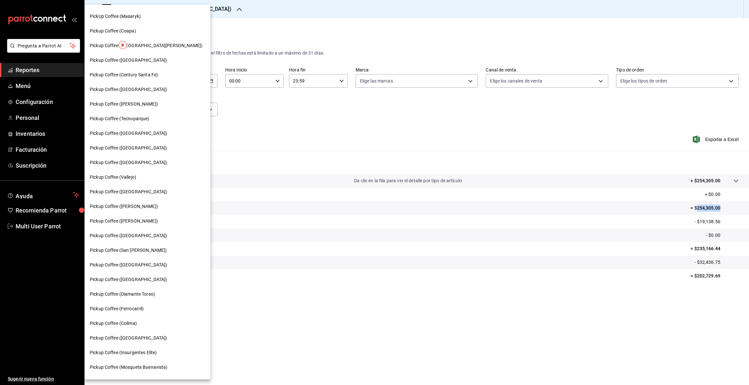
click at [128, 88] on span "Pickup Coffee ([GEOGRAPHIC_DATA])" at bounding box center [128, 89] width 77 height 7
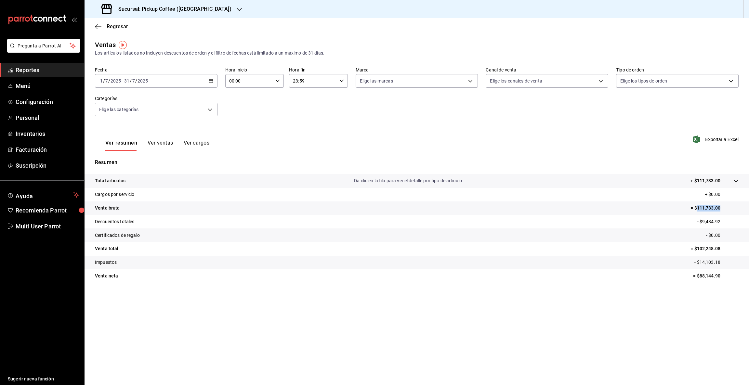
drag, startPoint x: 698, startPoint y: 206, endPoint x: 734, endPoint y: 211, distance: 36.7
click at [734, 211] on p "= $111,733.00" at bounding box center [715, 208] width 48 height 7
click at [237, 10] on icon "button" at bounding box center [239, 9] width 5 height 5
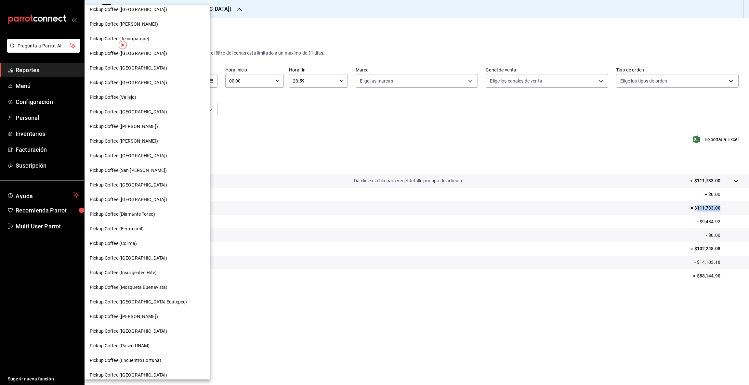
scroll to position [186, 0]
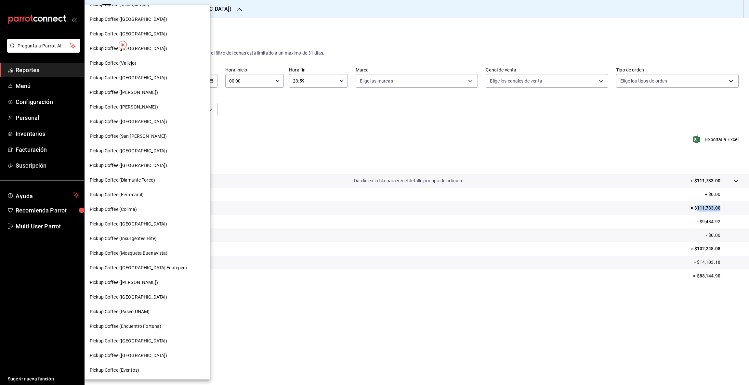
click at [151, 235] on span "Pickup Coffee (Insurgentes Elite)" at bounding box center [123, 238] width 67 height 7
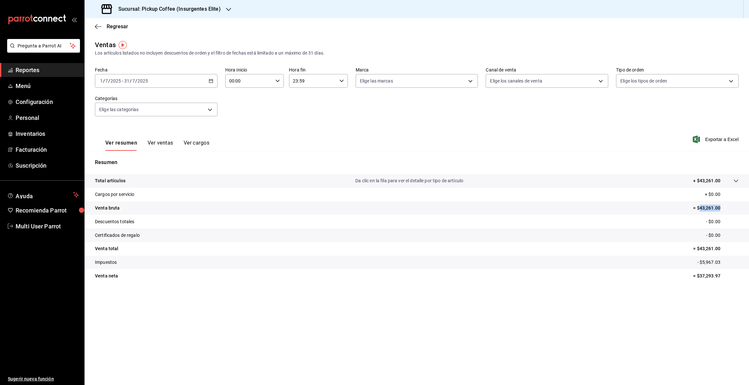
drag, startPoint x: 701, startPoint y: 208, endPoint x: 730, endPoint y: 209, distance: 29.3
click at [730, 209] on p "= $43,261.00" at bounding box center [716, 208] width 46 height 7
click at [228, 6] on div at bounding box center [228, 9] width 5 height 7
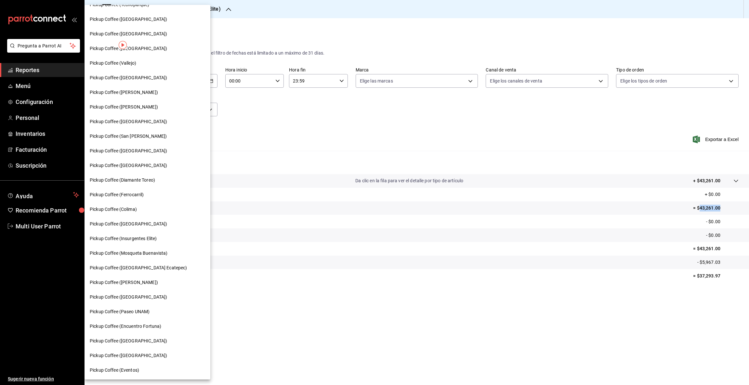
scroll to position [72, 0]
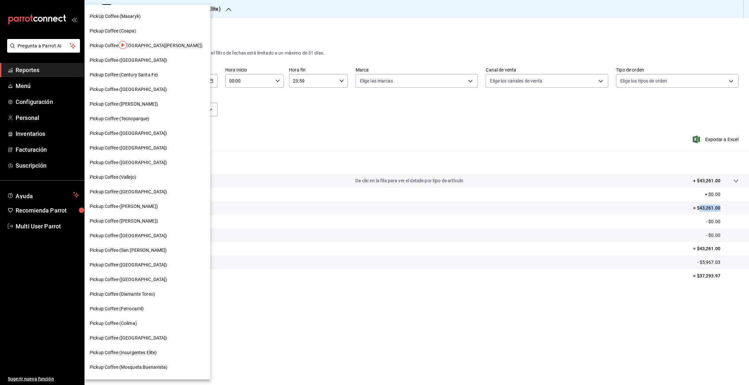
click at [147, 74] on span "Pickup Coffee (Century Santa Fe)" at bounding box center [124, 75] width 68 height 7
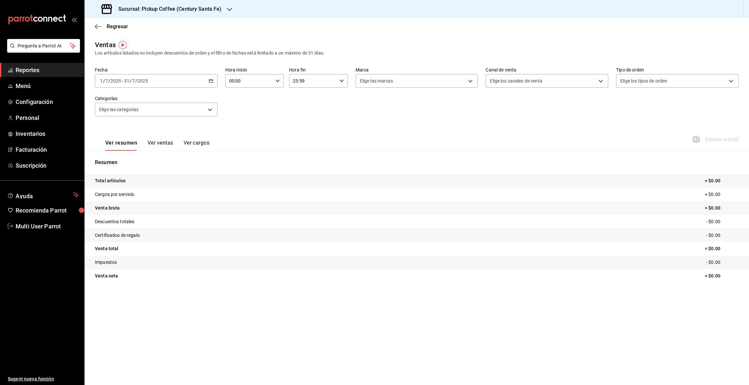
click at [227, 9] on icon "button" at bounding box center [229, 9] width 5 height 5
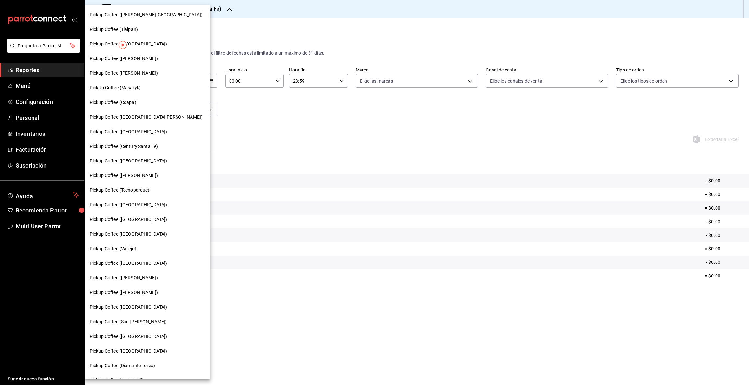
click at [132, 235] on span "Pickup Coffee ([GEOGRAPHIC_DATA])" at bounding box center [128, 234] width 77 height 7
